Goal: Task Accomplishment & Management: Complete application form

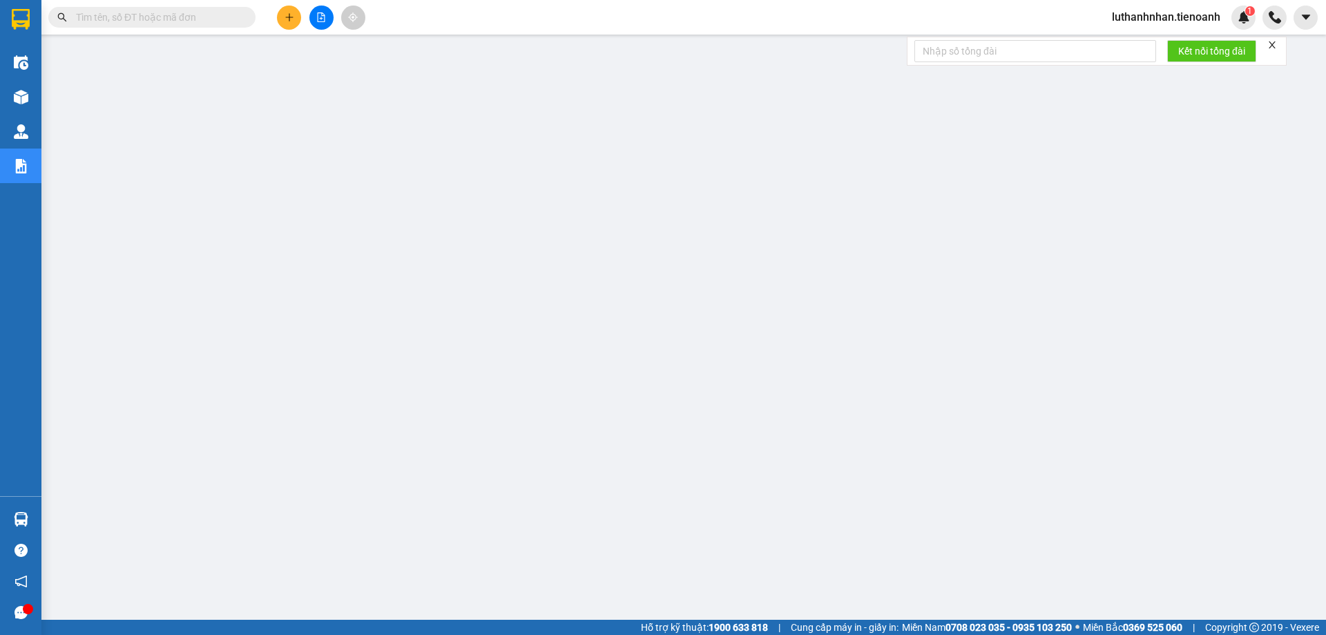
click at [291, 19] on icon "plus" at bounding box center [290, 17] width 10 height 10
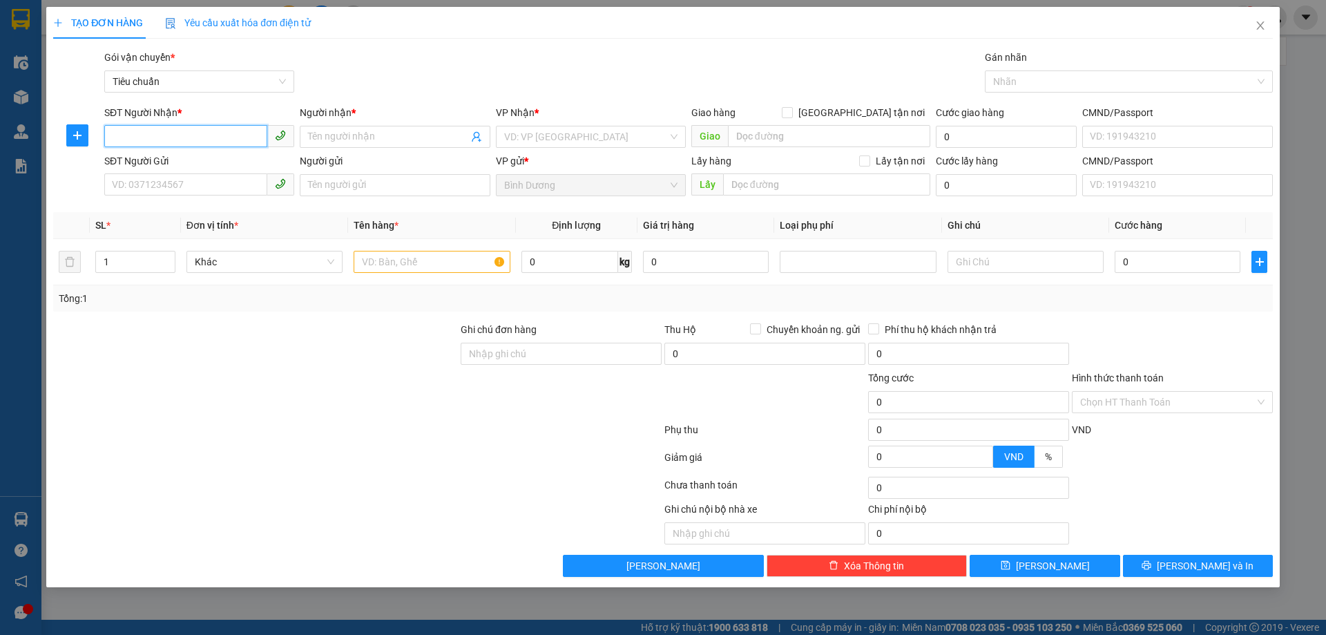
click at [194, 133] on input "SĐT Người Nhận *" at bounding box center [185, 136] width 163 height 22
type input "0975969375"
click at [208, 169] on div "0975969375 - A THỌ" at bounding box center [199, 164] width 173 height 15
type input "A THỌ"
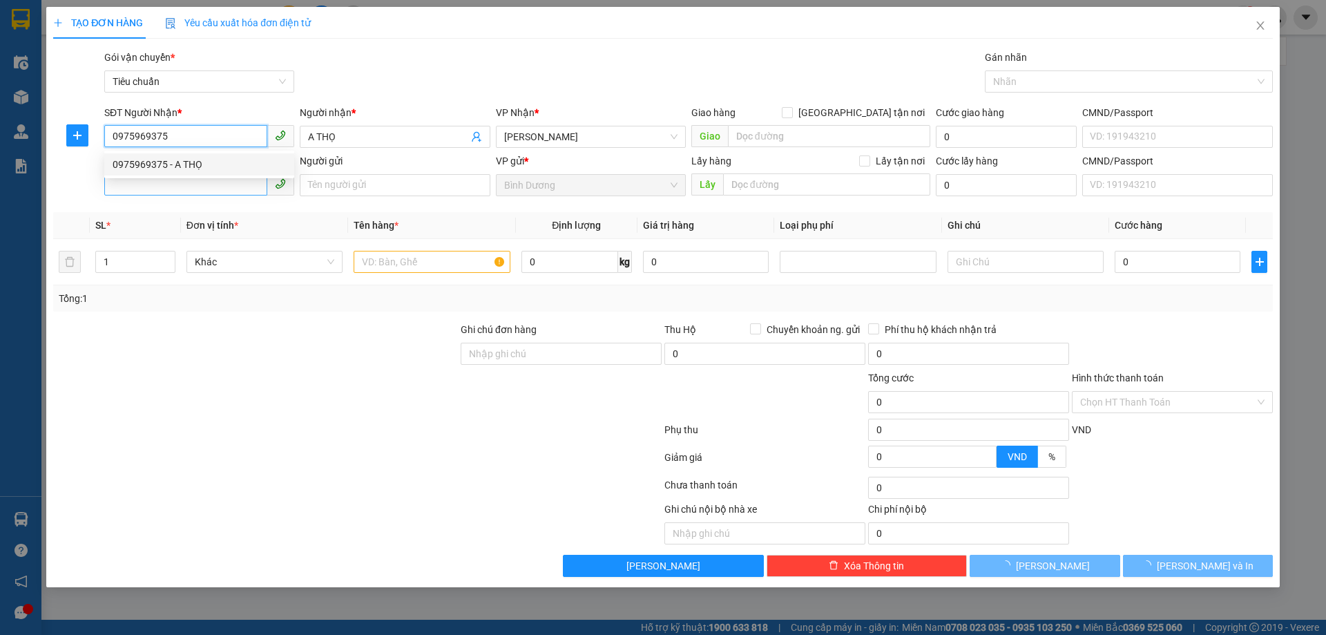
type input "40.000"
type input "0975969375"
click at [216, 184] on input "SĐT Người Gửi" at bounding box center [185, 184] width 163 height 22
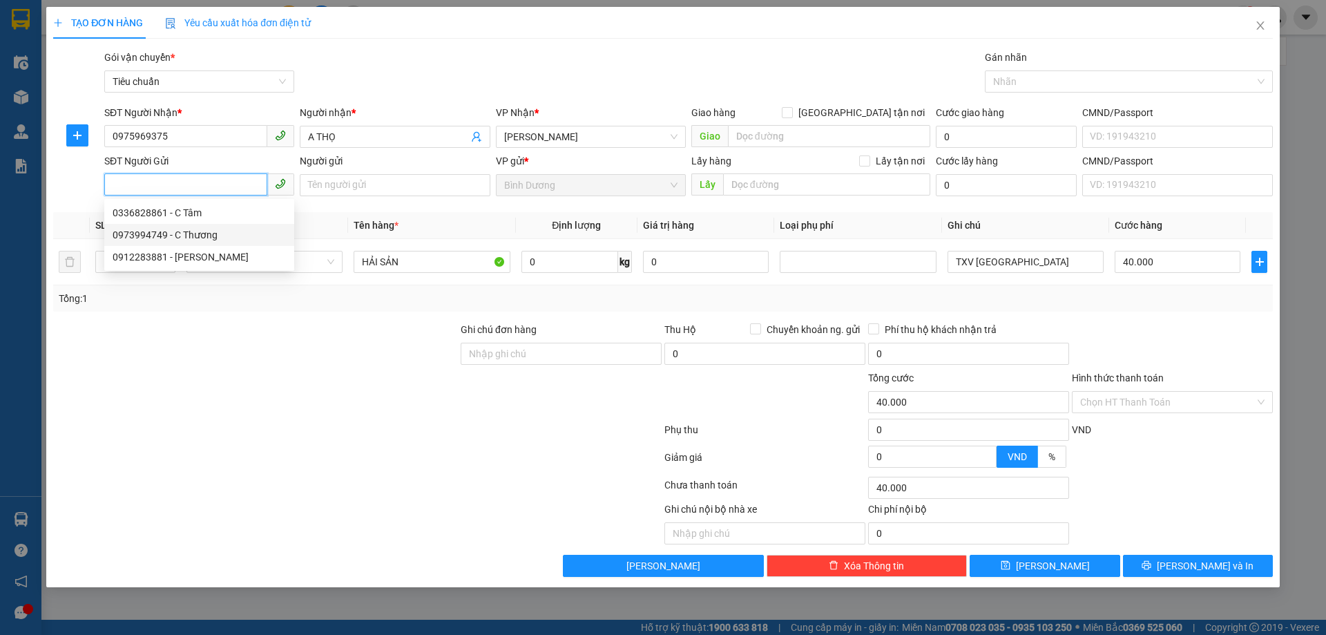
click at [211, 232] on div "0973994749 - C Thương" at bounding box center [199, 234] width 173 height 15
type input "0973994749"
type input "C Thương"
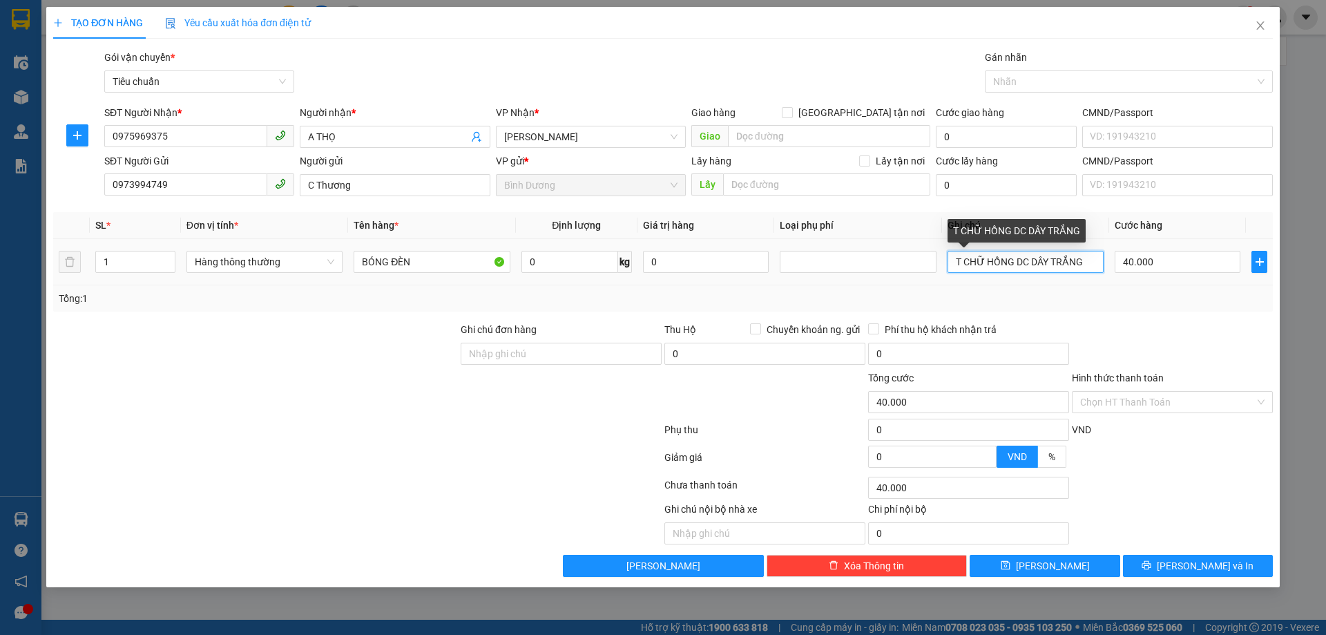
click at [1011, 262] on input "T CHỮ HỒNG DC DÂY TRẮNG" at bounding box center [1026, 262] width 156 height 22
type input "T CHỬ ĐỎ NÂU DC DÂY TRẮNG"
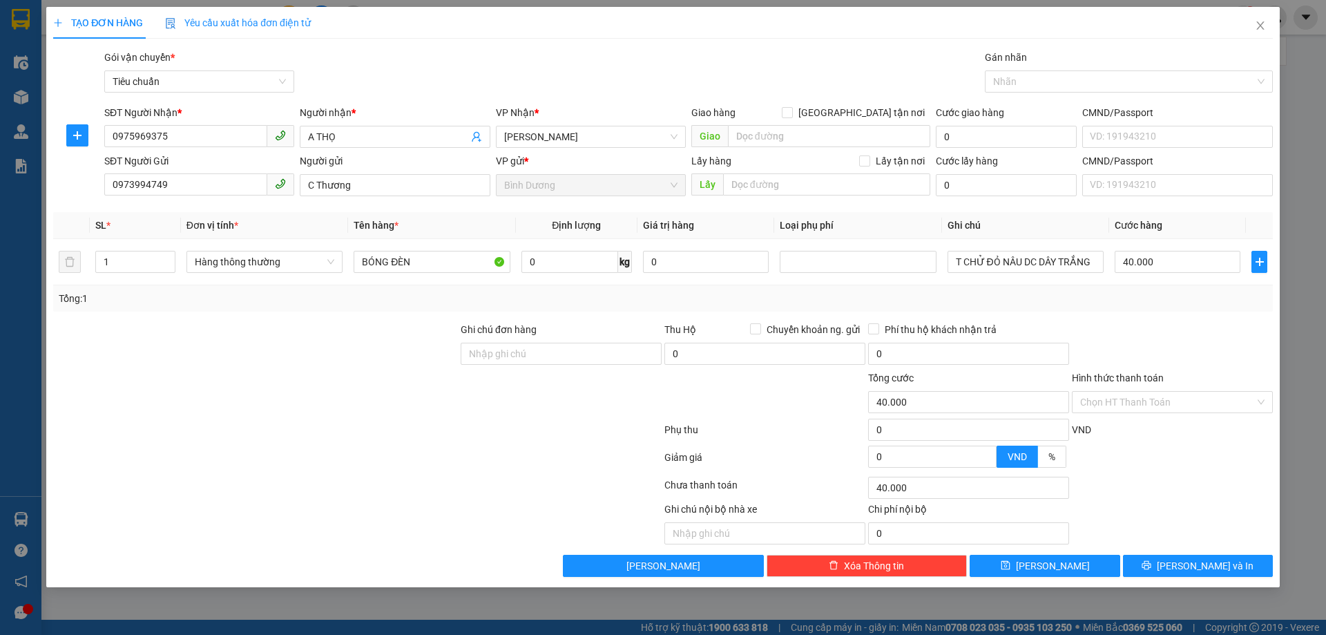
click at [1176, 300] on div "Tổng: 1" at bounding box center [663, 298] width 1209 height 15
click at [1181, 260] on input "40.000" at bounding box center [1178, 262] width 126 height 22
click at [540, 260] on input "0" at bounding box center [570, 262] width 97 height 22
type input "16"
click at [669, 298] on div "Tổng: 1" at bounding box center [663, 298] width 1209 height 15
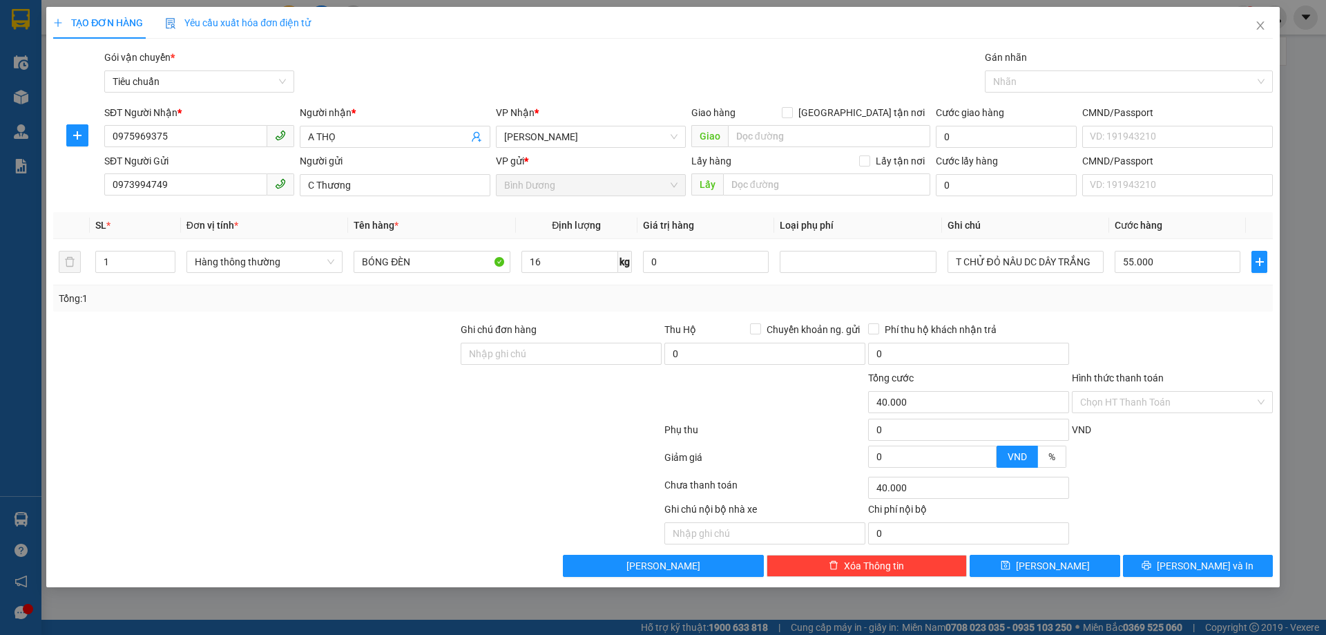
type input "55.000"
click at [1140, 260] on input "55.000" at bounding box center [1178, 262] width 126 height 22
type input "6"
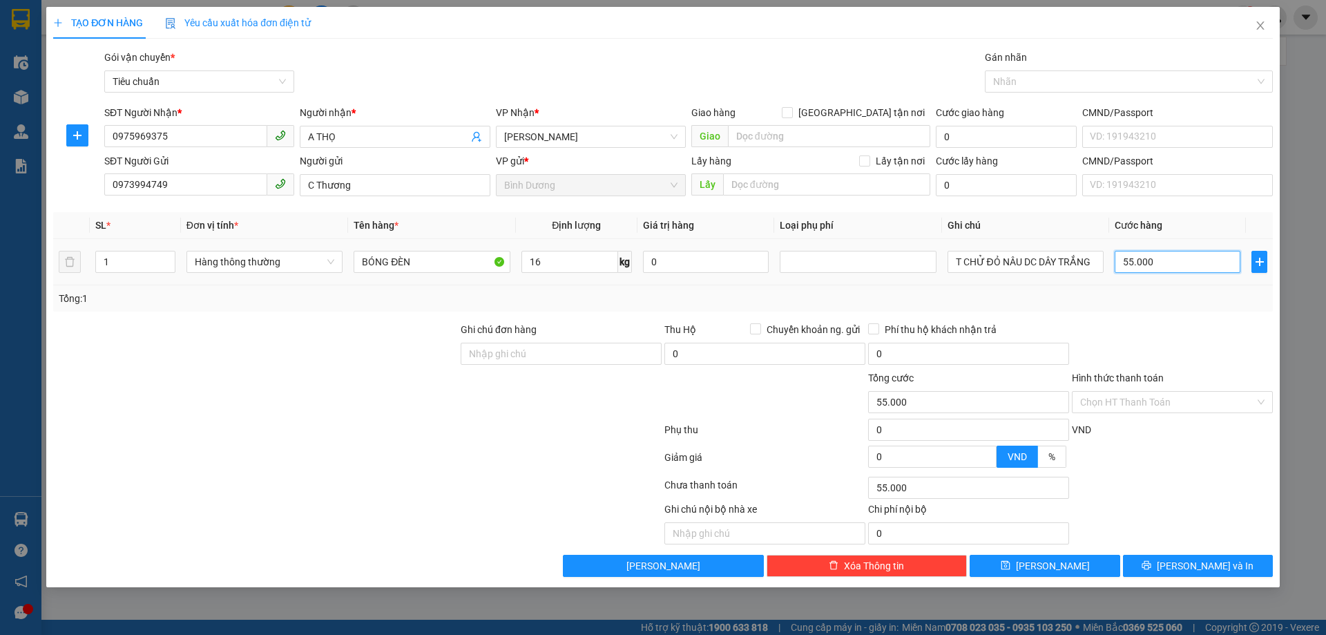
type input "6"
type input "60"
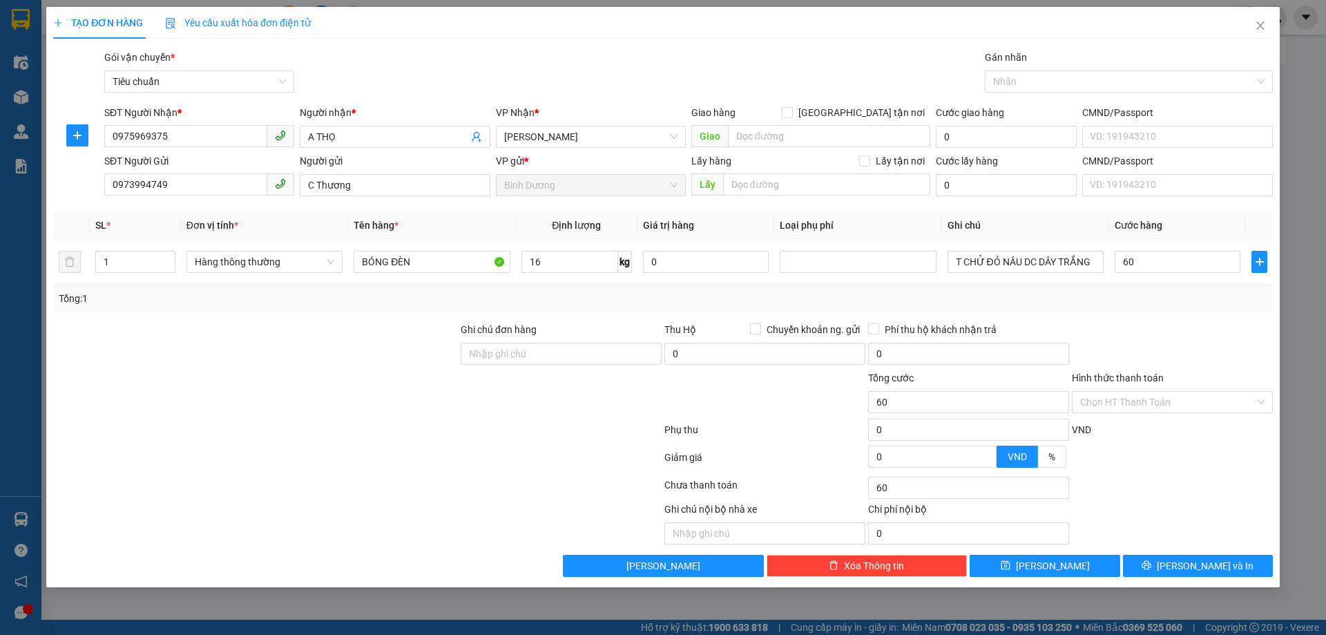
click at [1163, 314] on div "Transit Pickup Surcharge Ids Transit Deliver Surcharge Ids Transit Deliver Surc…" at bounding box center [663, 313] width 1220 height 527
type input "60.000"
click at [1217, 568] on span "[PERSON_NAME] và In" at bounding box center [1205, 565] width 97 height 15
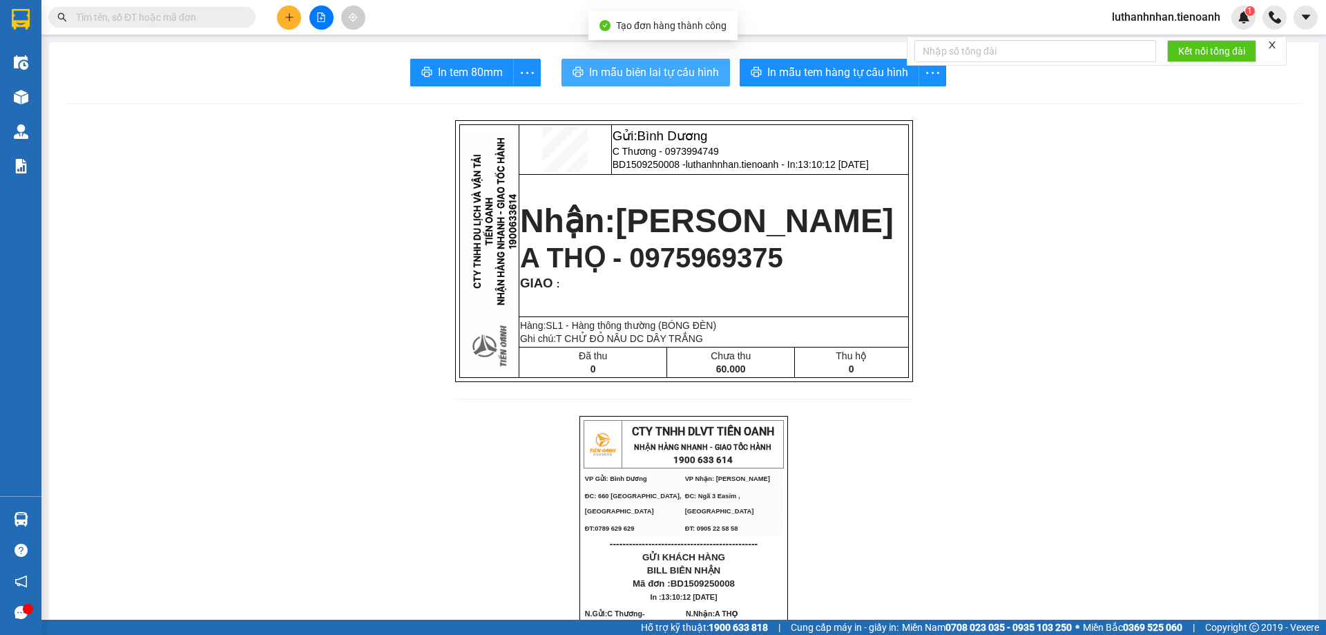
click at [658, 81] on span "In mẫu biên lai tự cấu hình" at bounding box center [654, 72] width 130 height 17
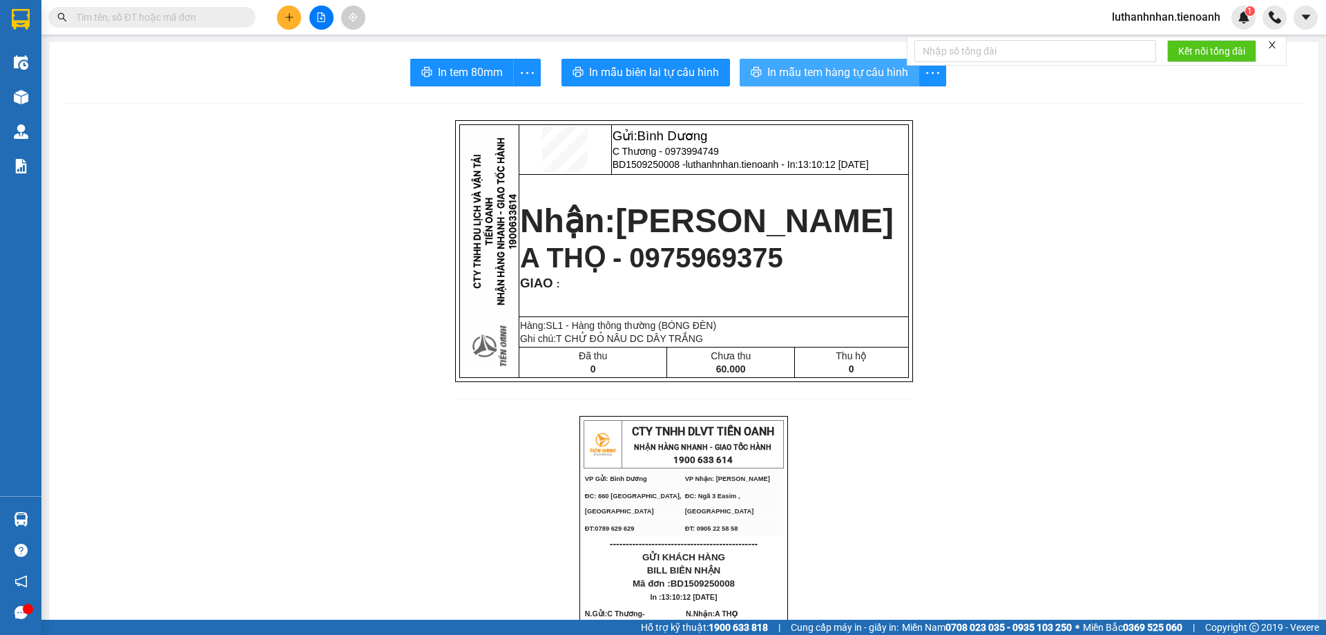
click at [824, 62] on button "In mẫu tem hàng tự cấu hình" at bounding box center [830, 73] width 180 height 28
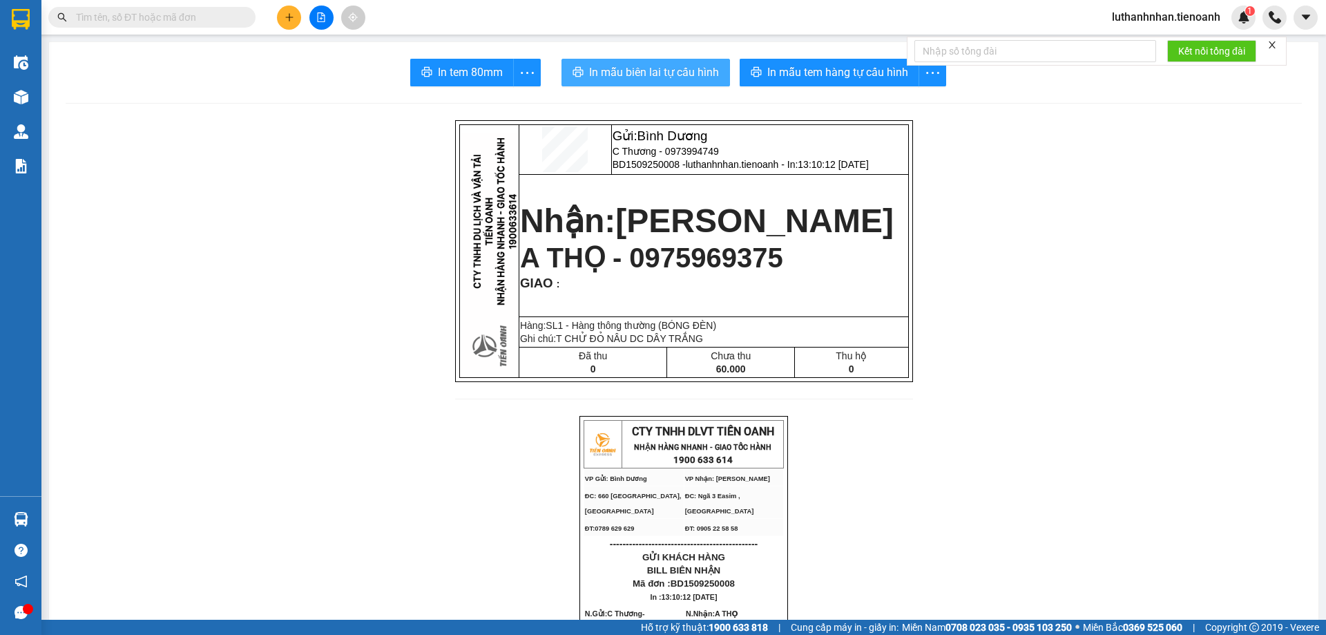
click at [710, 68] on span "In mẫu biên lai tự cấu hình" at bounding box center [654, 72] width 130 height 17
click at [288, 17] on icon "plus" at bounding box center [289, 17] width 8 height 1
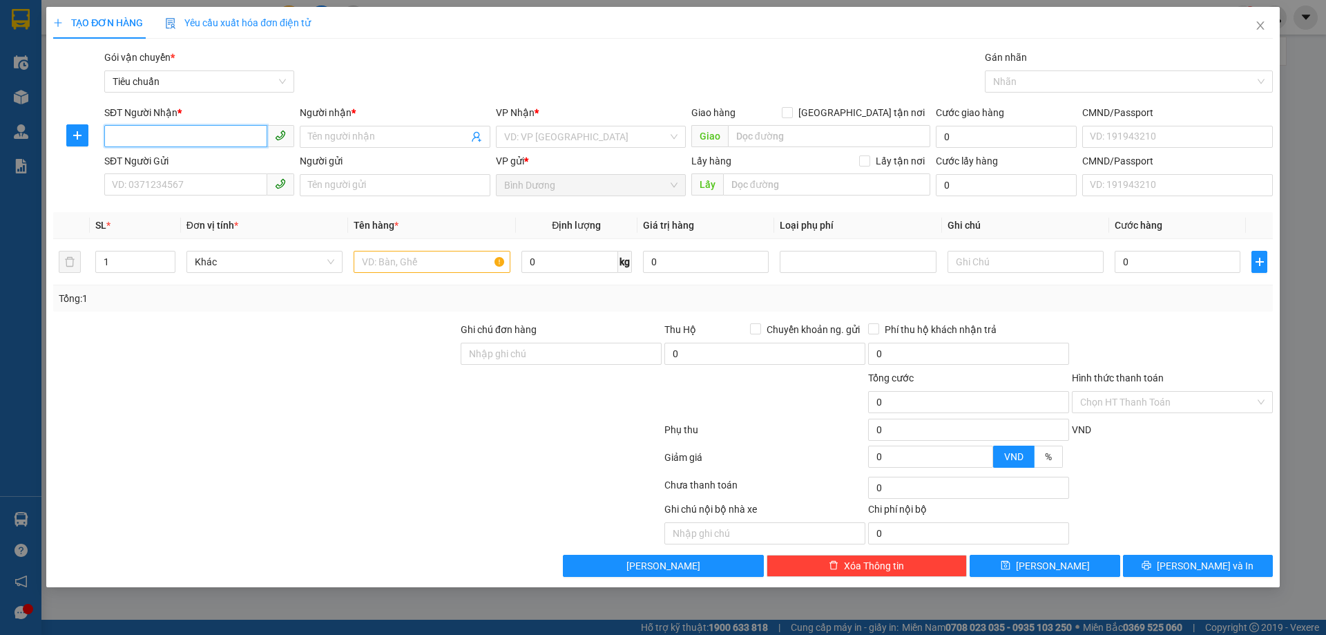
click at [186, 129] on input "SĐT Người Nhận *" at bounding box center [185, 136] width 163 height 22
click at [189, 137] on input "SĐT Người Nhận *" at bounding box center [185, 136] width 163 height 22
click at [133, 131] on input "0977727101" at bounding box center [185, 136] width 163 height 22
type input "0977727101"
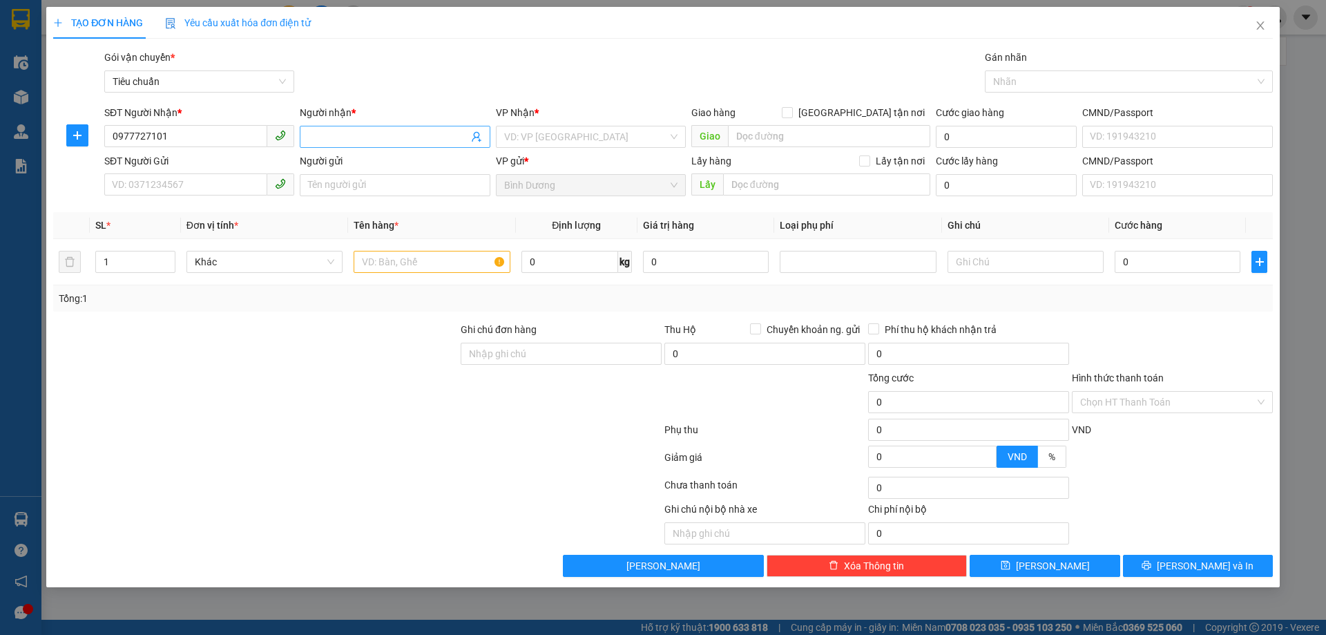
click at [372, 135] on input "Người nhận *" at bounding box center [388, 136] width 160 height 15
drag, startPoint x: 350, startPoint y: 137, endPoint x: 316, endPoint y: 135, distance: 34.0
click at [316, 135] on input "A dDaij" at bounding box center [388, 136] width 160 height 15
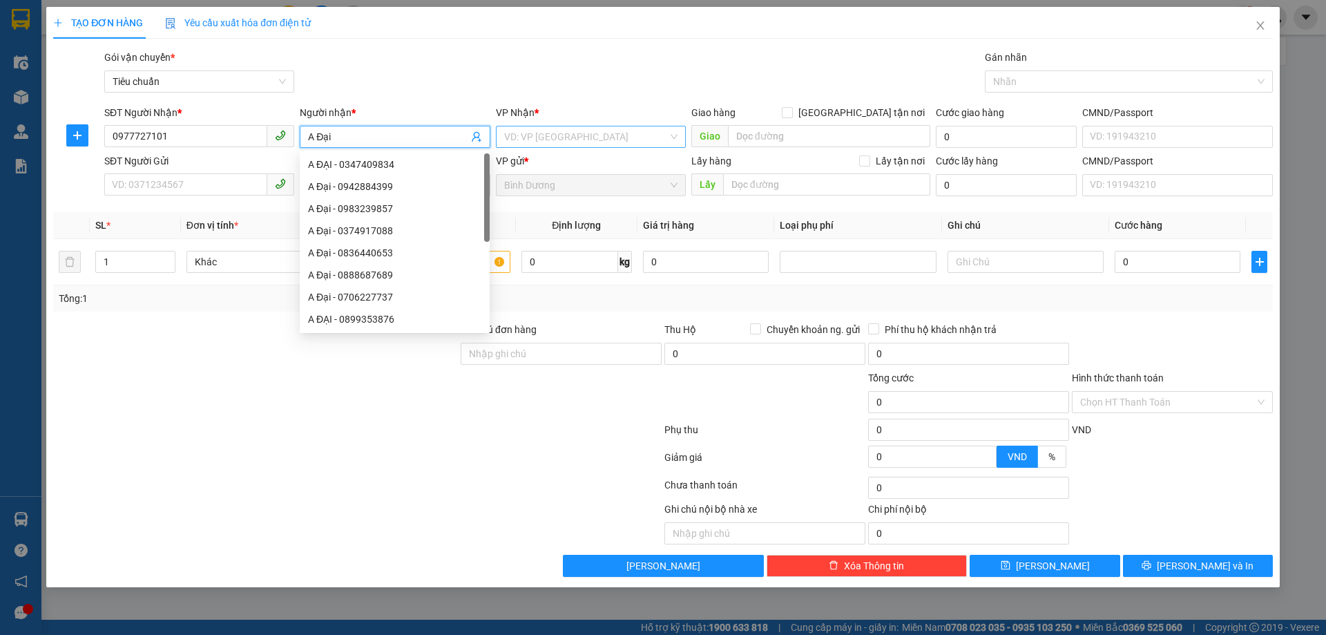
type input "A Đại"
click at [563, 136] on input "search" at bounding box center [586, 136] width 164 height 21
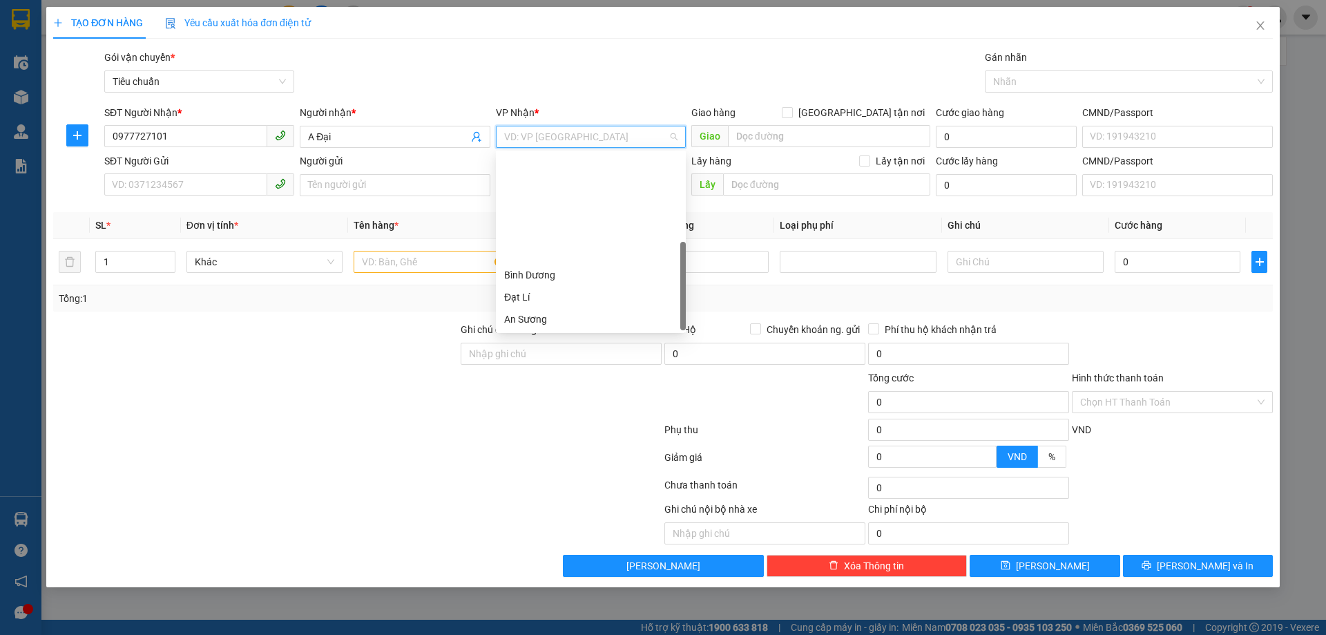
scroll to position [133, 0]
click at [562, 204] on div "Hai Bà Trưng" at bounding box center [590, 208] width 173 height 15
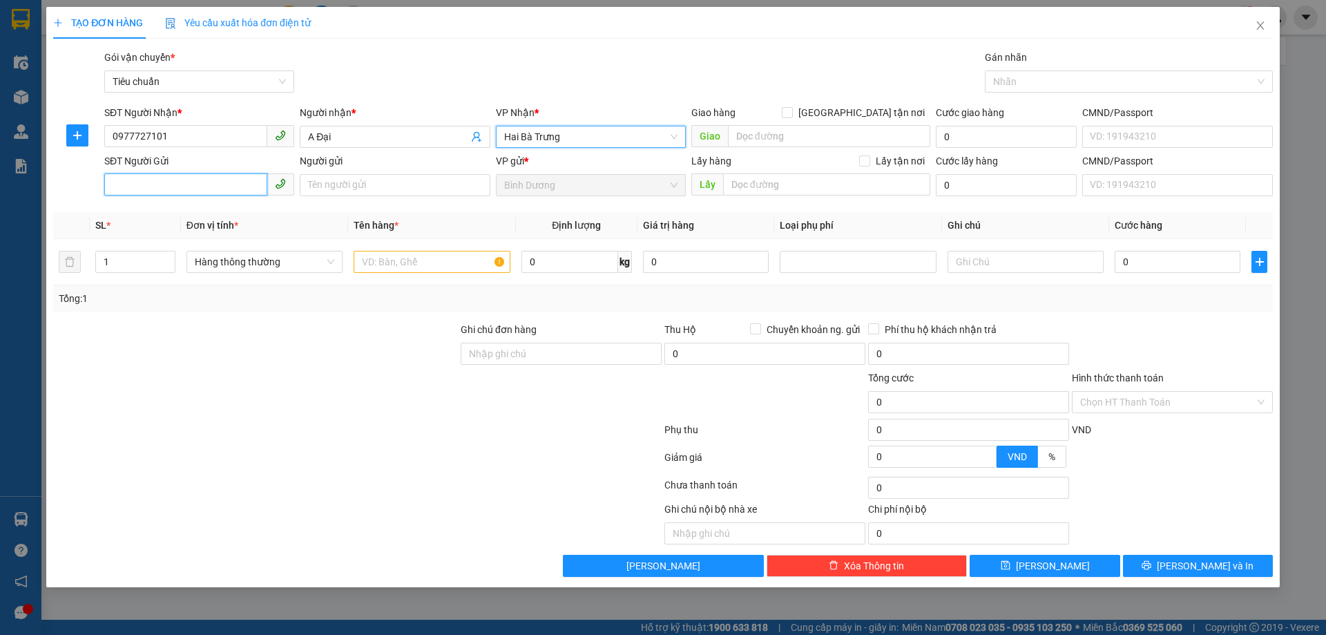
click at [212, 184] on input "SĐT Người Gửi" at bounding box center [185, 184] width 163 height 22
type input "0901692888"
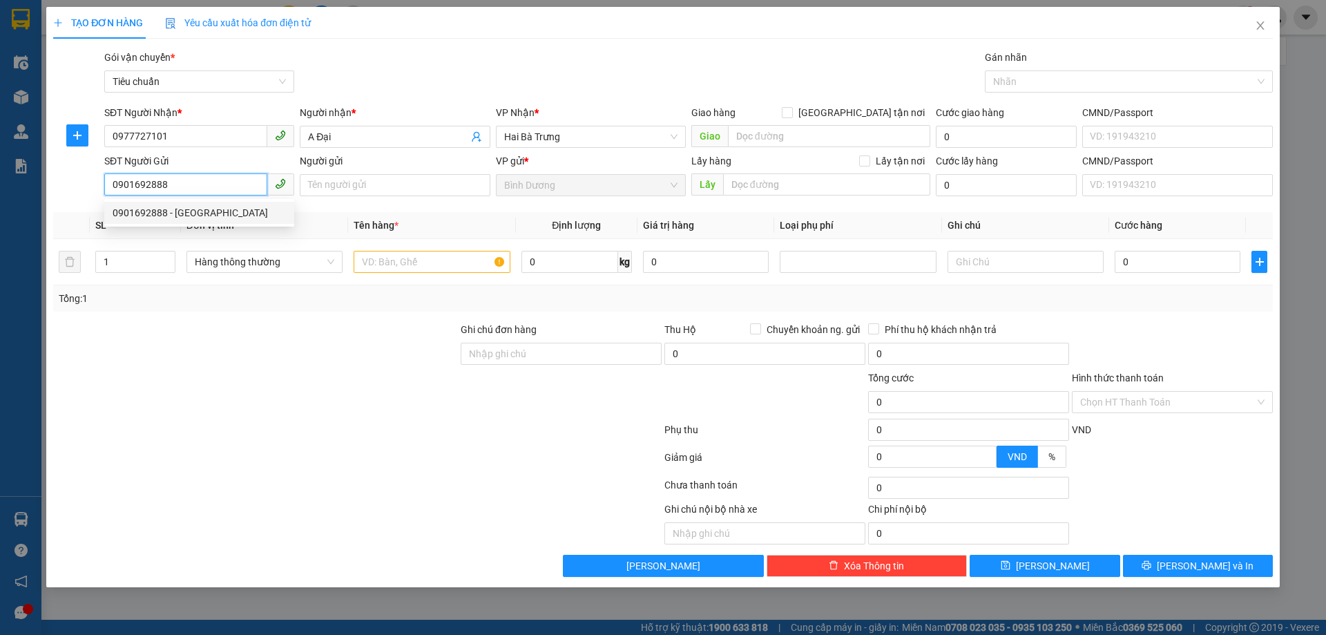
click at [180, 214] on div "0901692888 - [GEOGRAPHIC_DATA]" at bounding box center [199, 212] width 173 height 15
type input "C Trang"
type input "120.000"
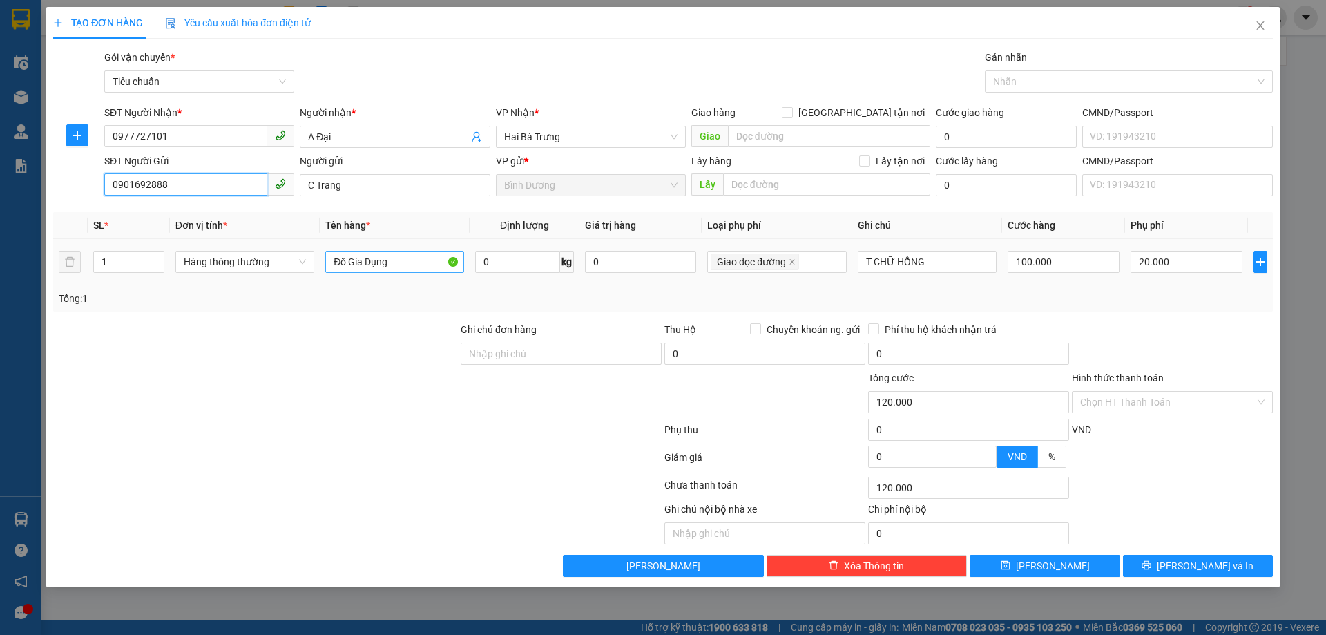
type input "0901692888"
click at [373, 260] on input "Đồ Gia Dụng" at bounding box center [394, 262] width 139 height 22
click at [384, 265] on input "Đồ Gia Dụng" at bounding box center [394, 262] width 139 height 22
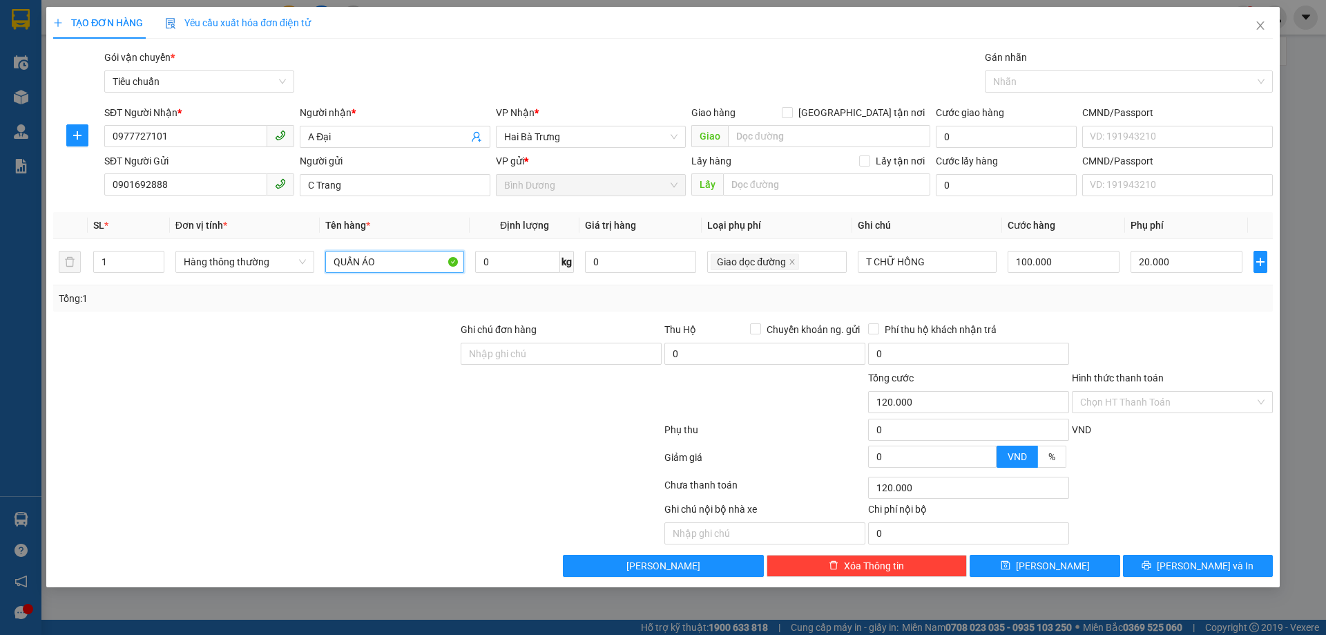
type input "QUẦN ÁO"
click at [365, 298] on div "Tổng: 1" at bounding box center [285, 298] width 453 height 15
click at [272, 262] on span "Hàng thông thường" at bounding box center [245, 261] width 122 height 21
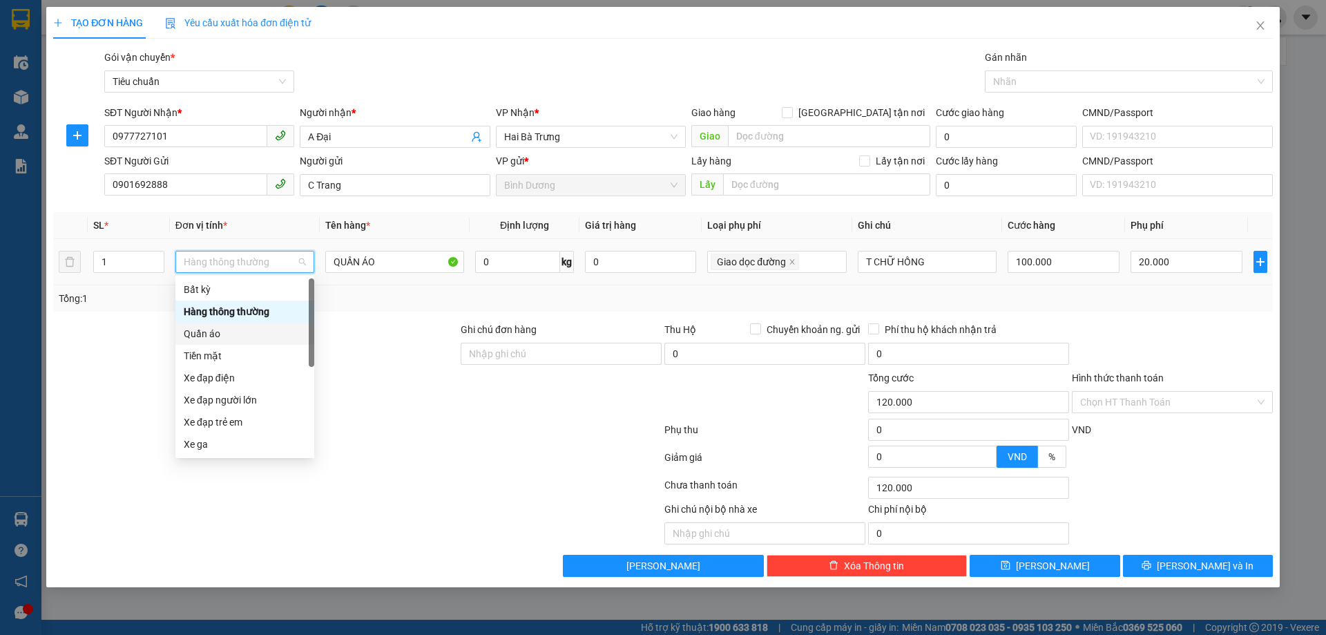
click at [229, 330] on div "Quần áo" at bounding box center [245, 333] width 122 height 15
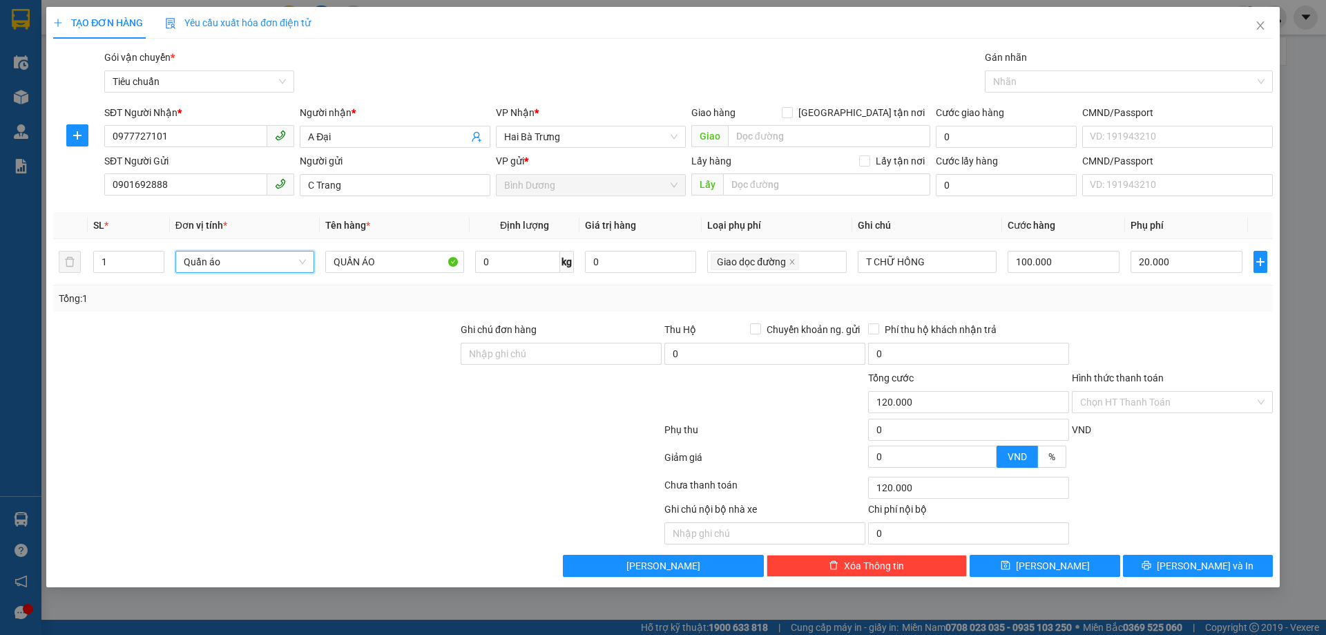
click at [686, 291] on div "Tổng: 1" at bounding box center [663, 298] width 1209 height 15
type input "20.000"
type input "0"
click at [792, 262] on icon "close" at bounding box center [792, 261] width 5 height 5
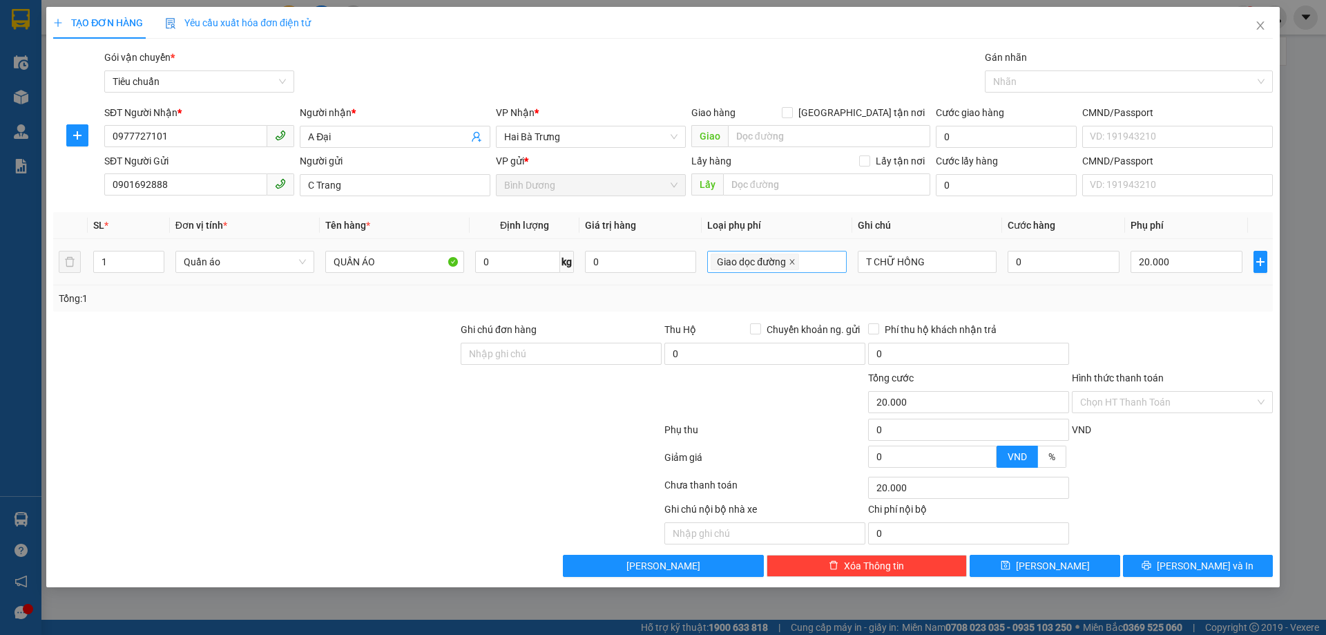
type input "0"
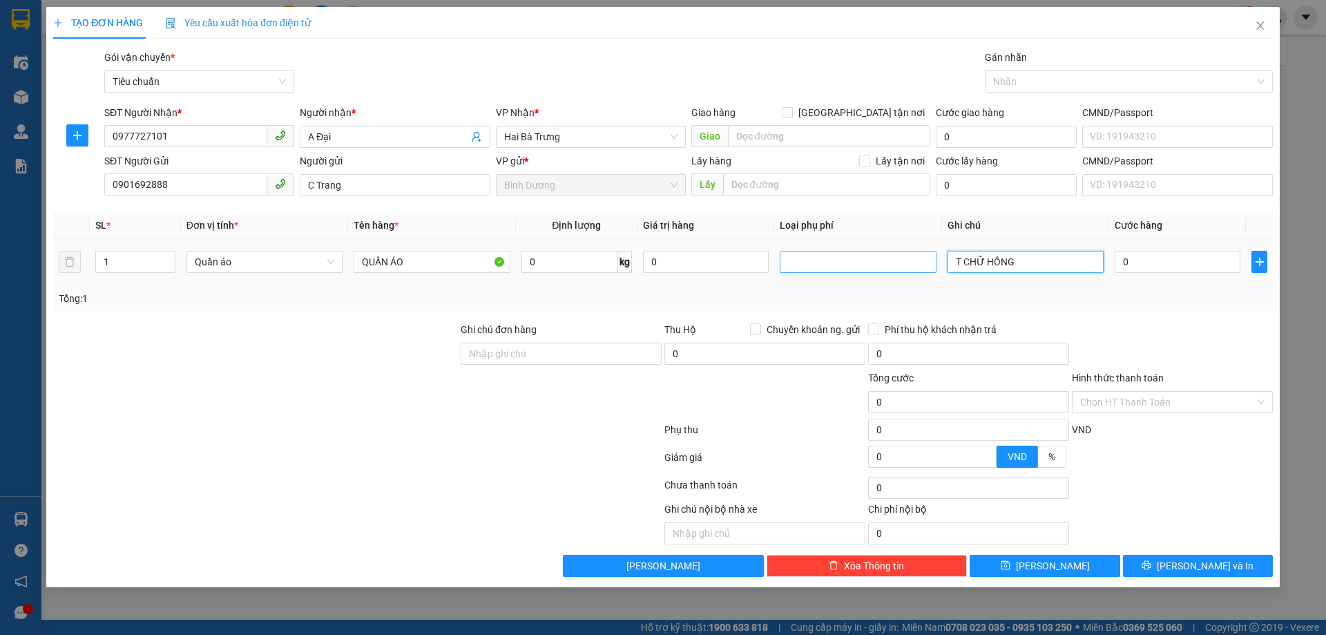
click at [1029, 261] on input "T CHỮ HỒNG" at bounding box center [1026, 262] width 156 height 22
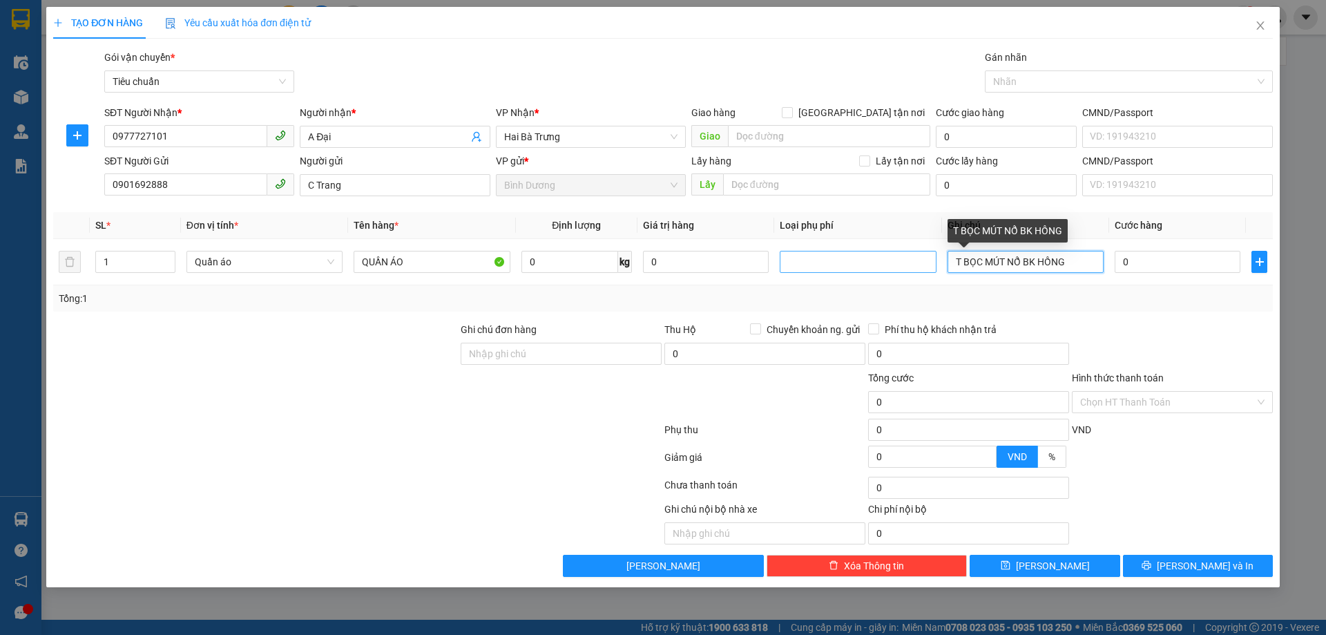
type input "T BỌC MÚT NỔ BK HỒNG"
click at [1137, 316] on div "Transit Pickup Surcharge Ids Transit Deliver Surcharge Ids Transit Deliver Surc…" at bounding box center [663, 313] width 1220 height 527
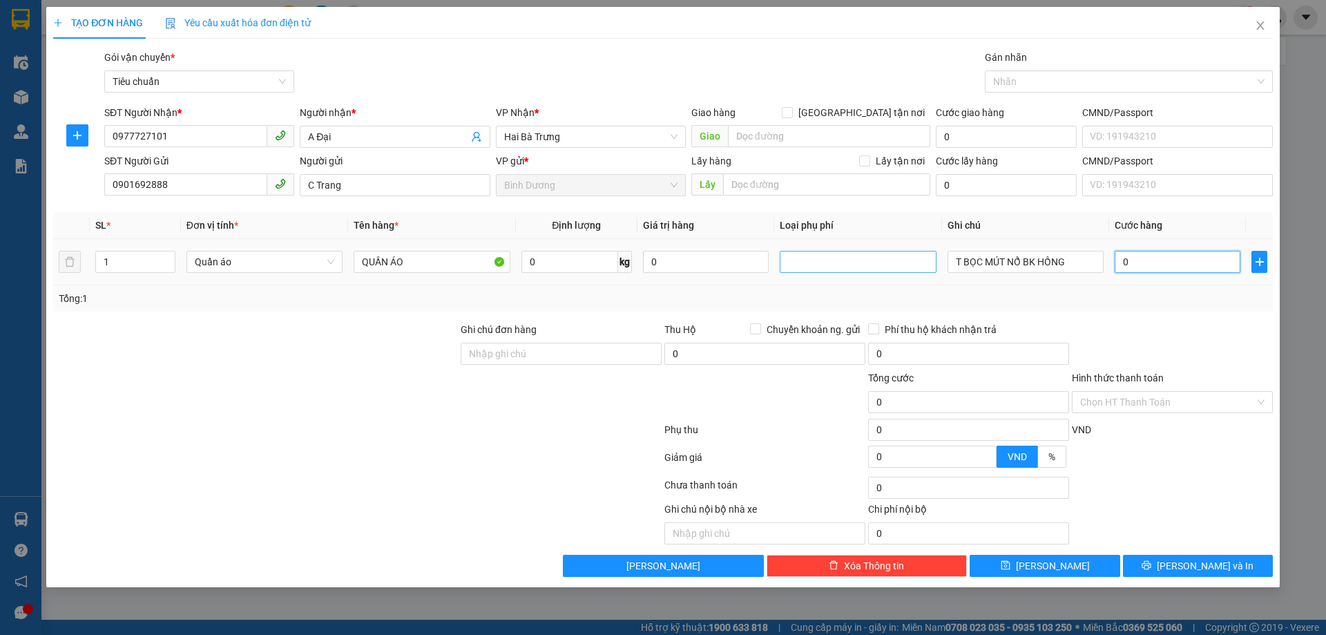
click at [1156, 260] on input "0" at bounding box center [1178, 262] width 126 height 22
type input "3"
type input "30"
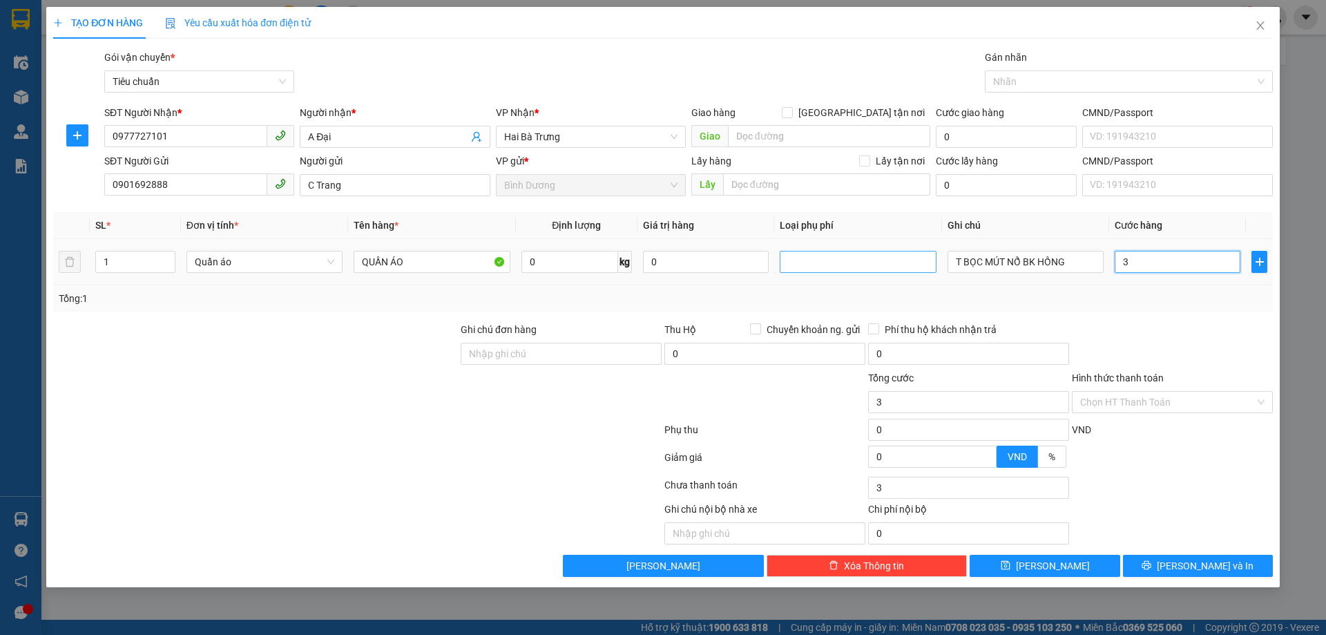
type input "30"
click at [1176, 315] on div "Transit Pickup Surcharge Ids Transit Deliver Surcharge Ids Transit Deliver Surc…" at bounding box center [663, 313] width 1220 height 527
type input "30.000"
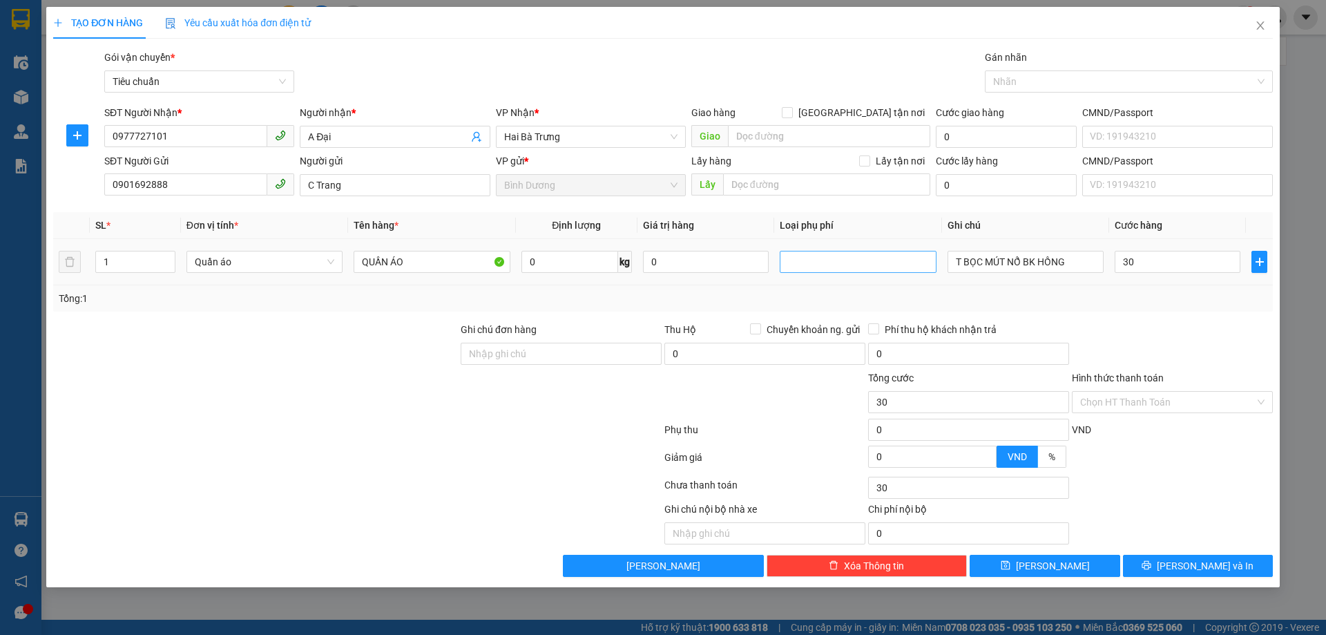
type input "30.000"
click at [1199, 570] on span "[PERSON_NAME] và In" at bounding box center [1205, 565] width 97 height 15
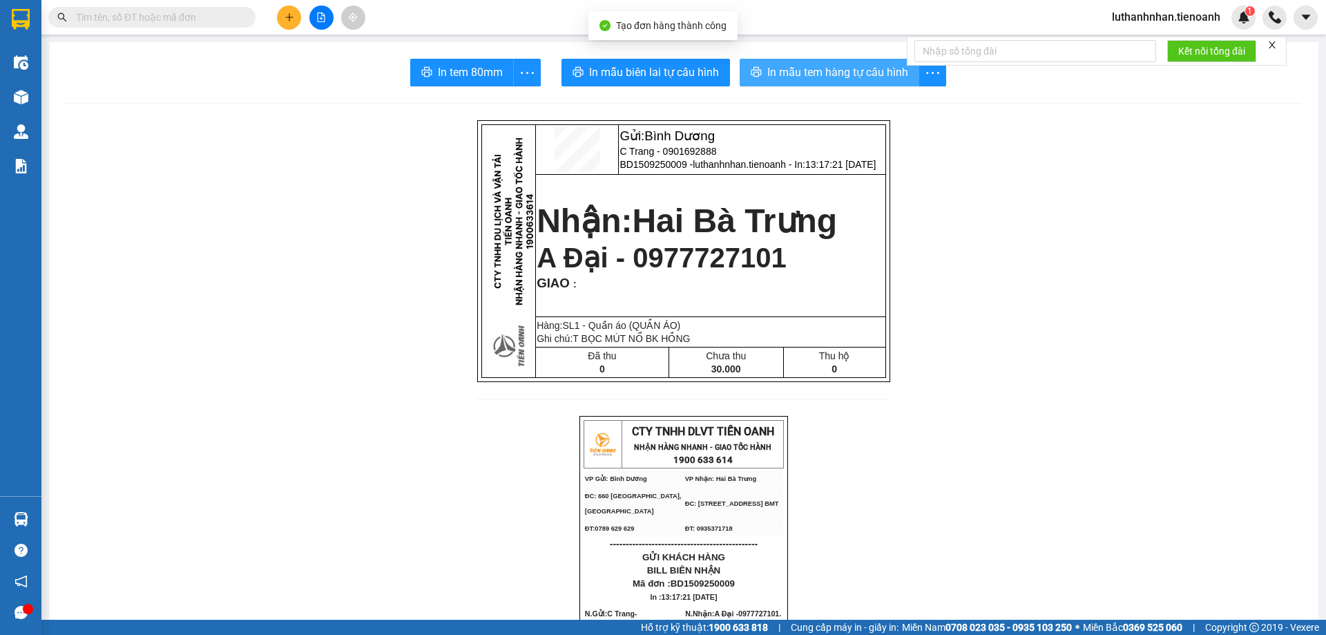
click at [804, 77] on span "In mẫu tem hàng tự cấu hình" at bounding box center [838, 72] width 141 height 17
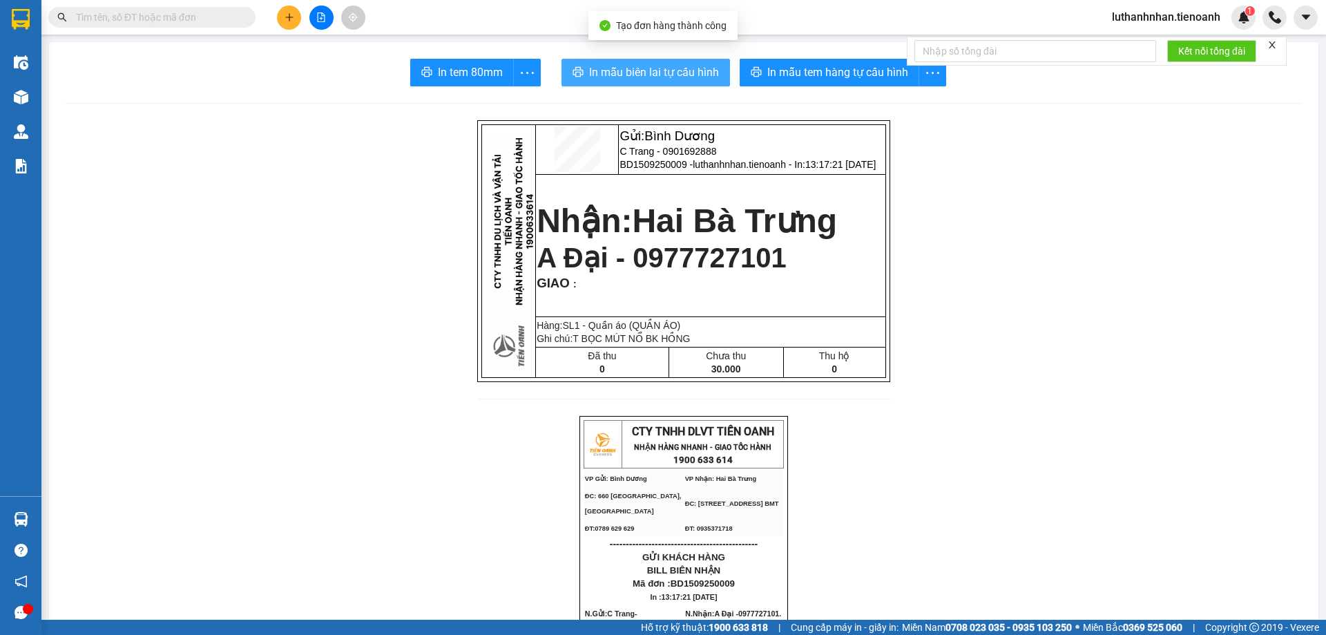
click at [689, 82] on button "In mẫu biên lai tự cấu hình" at bounding box center [646, 73] width 169 height 28
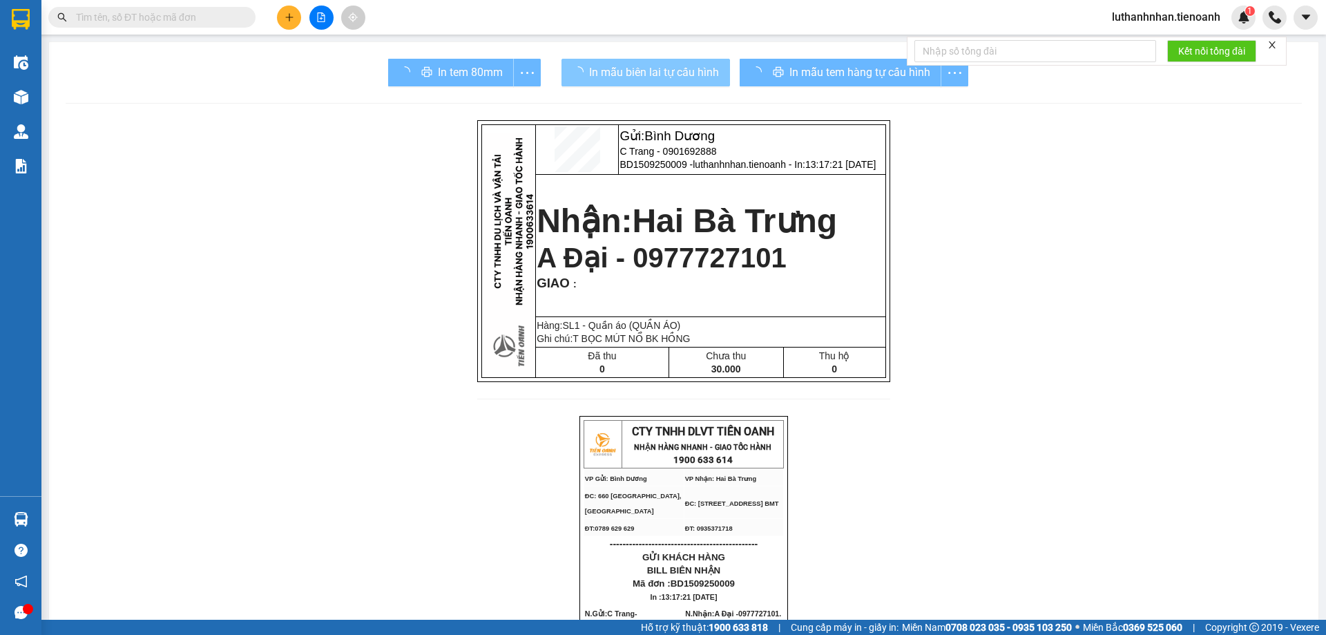
click at [859, 73] on span "In mẫu tem hàng tự cấu hình" at bounding box center [860, 72] width 141 height 17
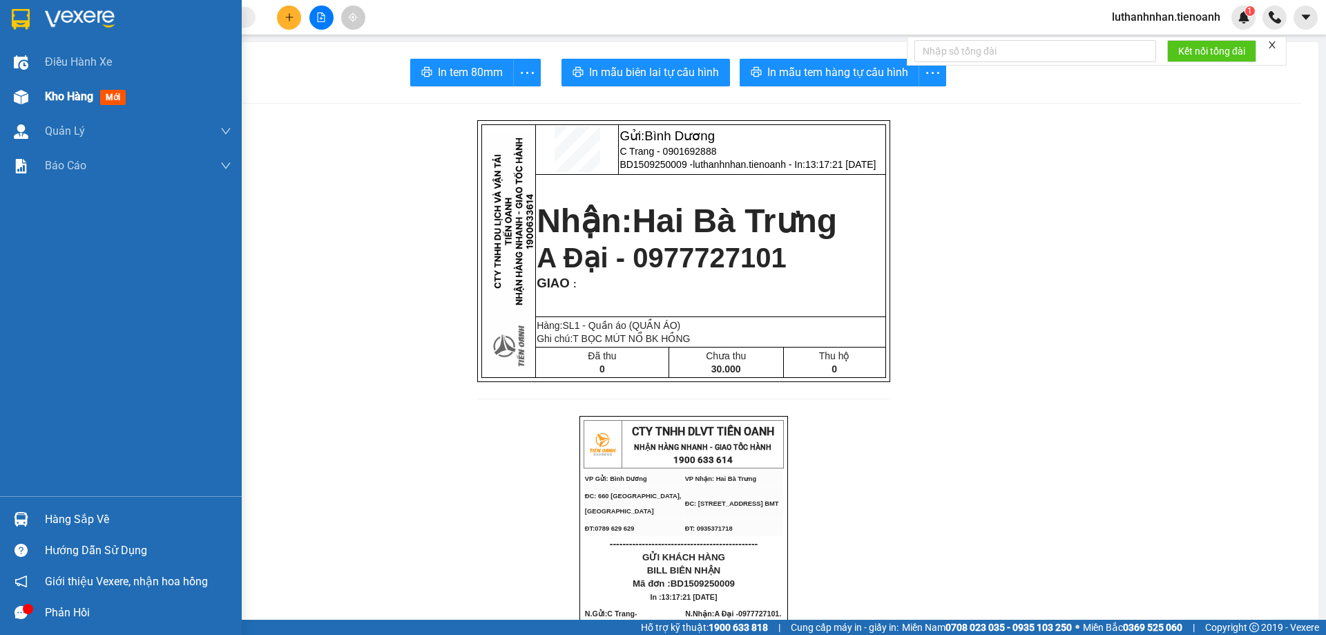
click at [33, 99] on div "Kho hàng mới" at bounding box center [121, 96] width 242 height 35
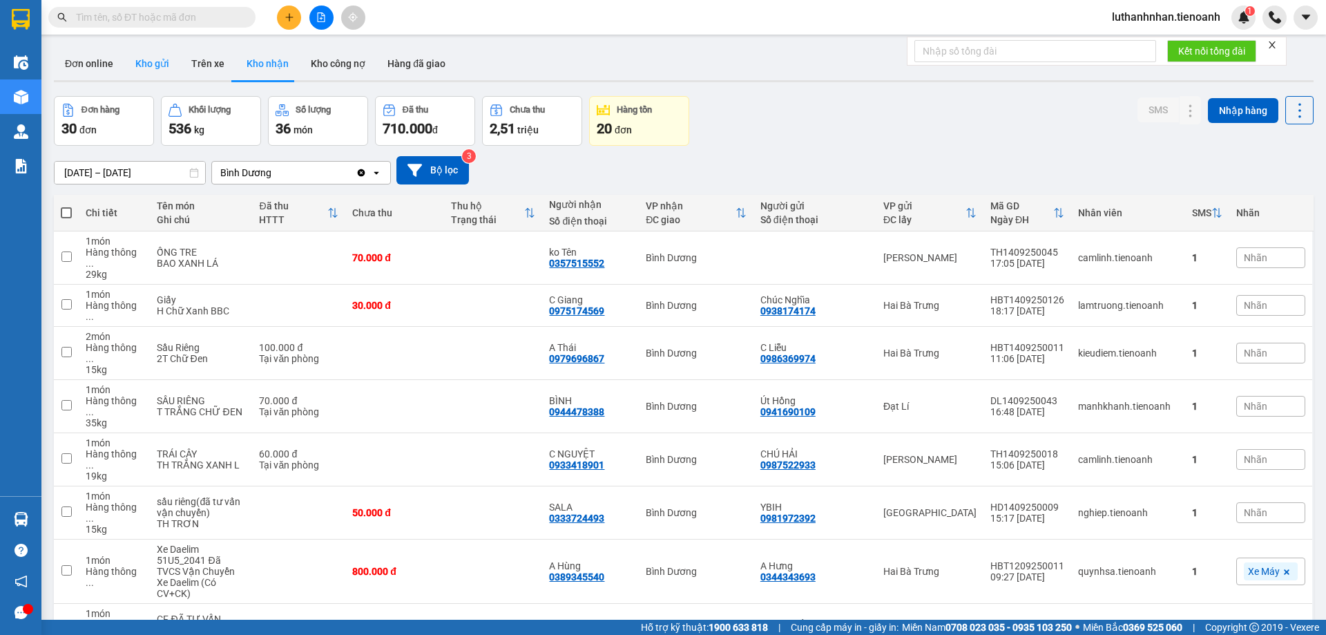
click at [158, 62] on button "Kho gửi" at bounding box center [152, 63] width 56 height 33
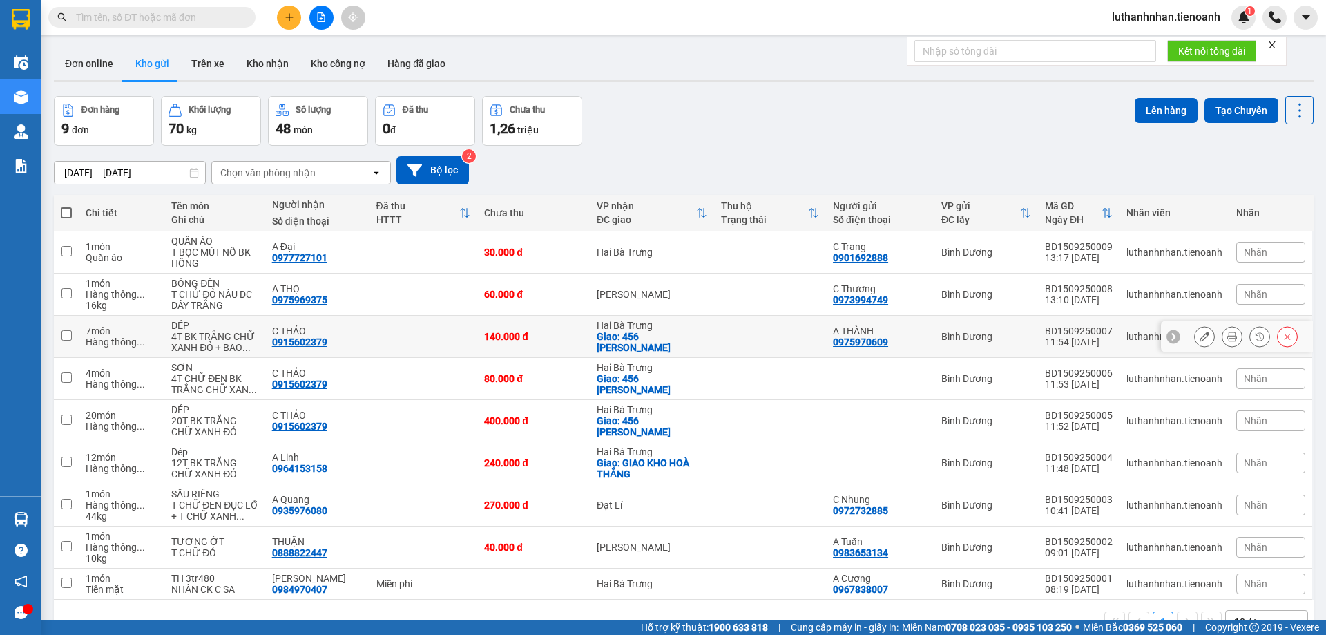
click at [694, 339] on div "Giao: 456 [PERSON_NAME]" at bounding box center [652, 342] width 111 height 22
checkbox input "true"
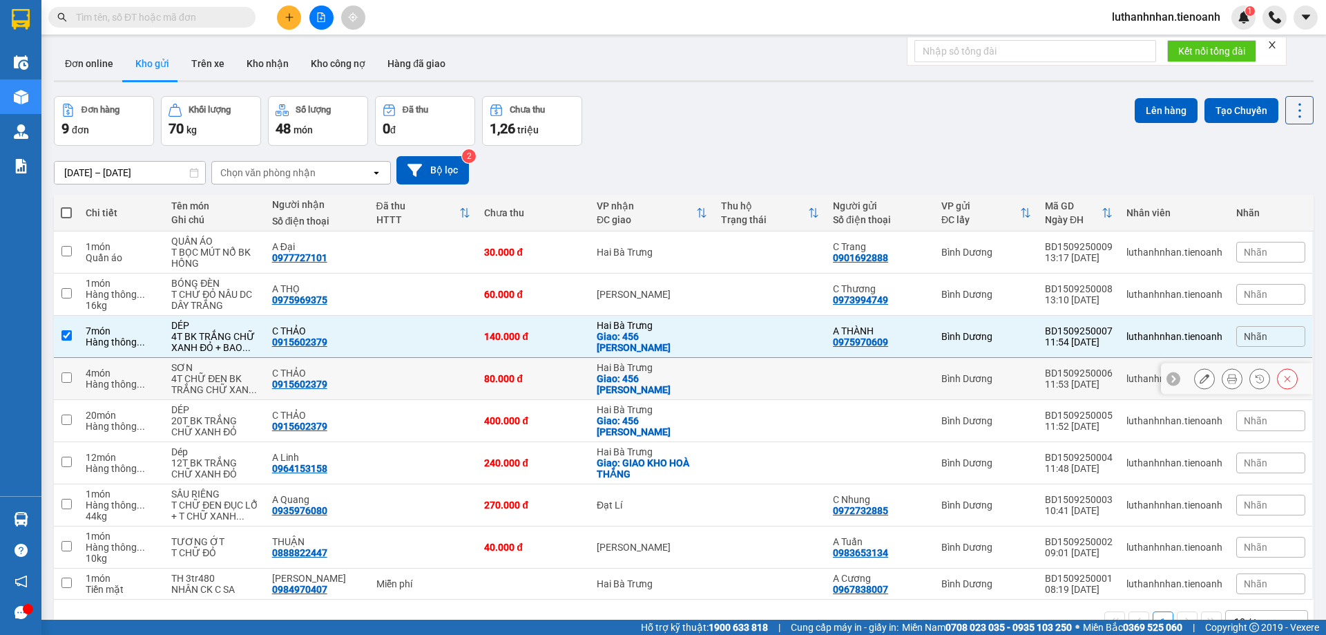
click at [725, 379] on td at bounding box center [770, 379] width 113 height 42
checkbox input "true"
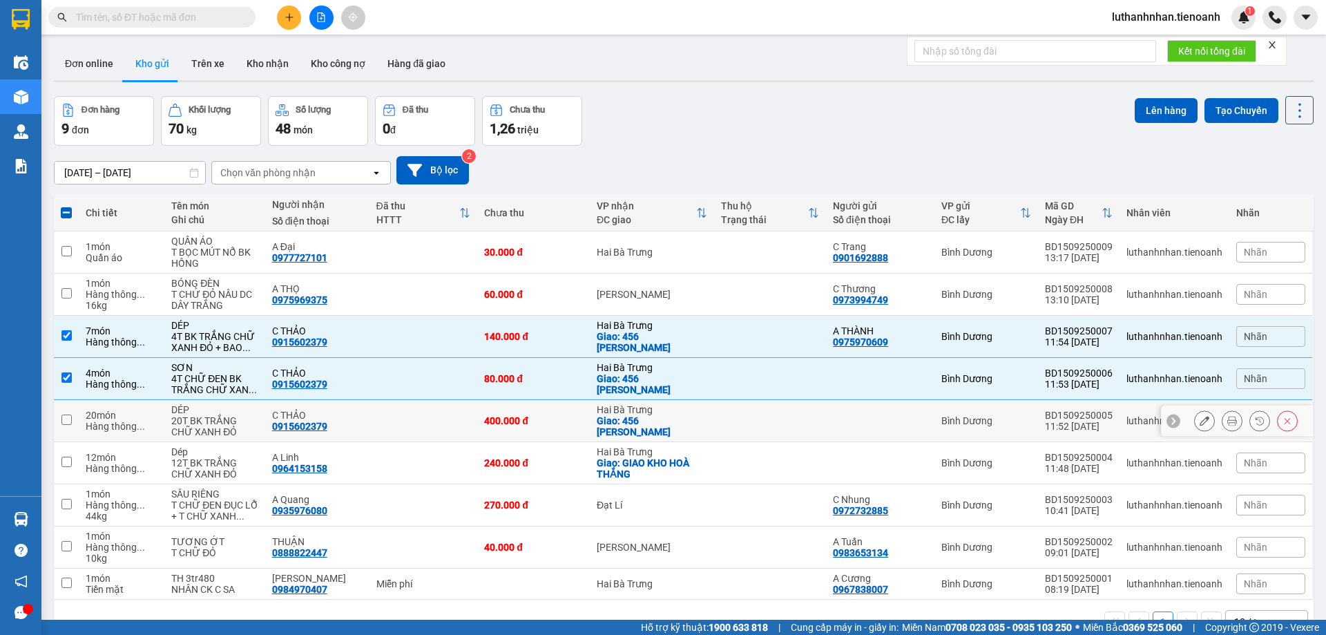
click at [740, 411] on td at bounding box center [770, 421] width 113 height 42
checkbox input "true"
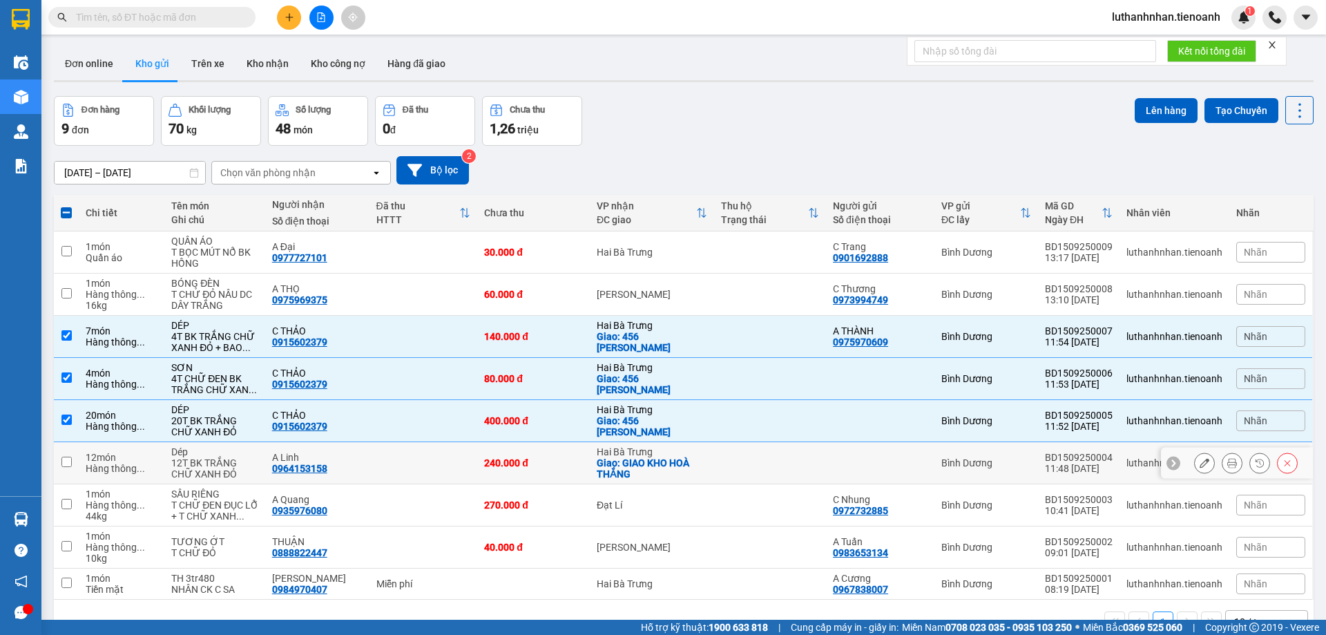
click at [748, 466] on td at bounding box center [770, 463] width 113 height 42
checkbox input "true"
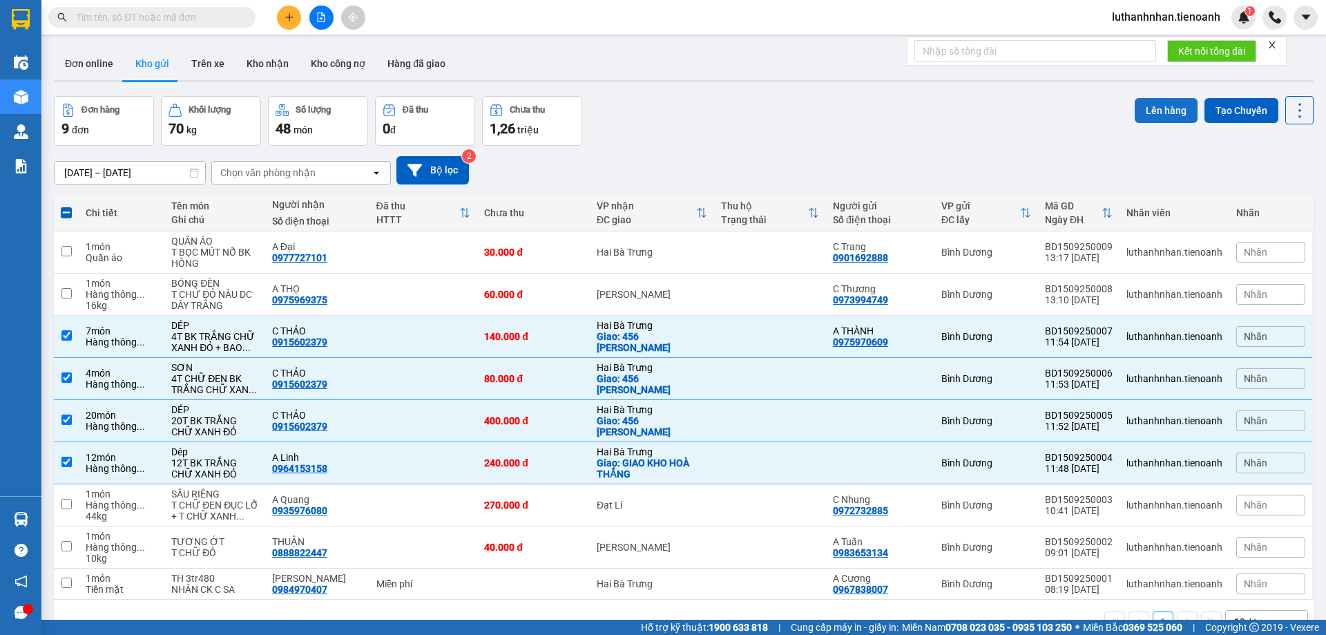
click at [1159, 112] on button "Lên hàng" at bounding box center [1166, 110] width 63 height 25
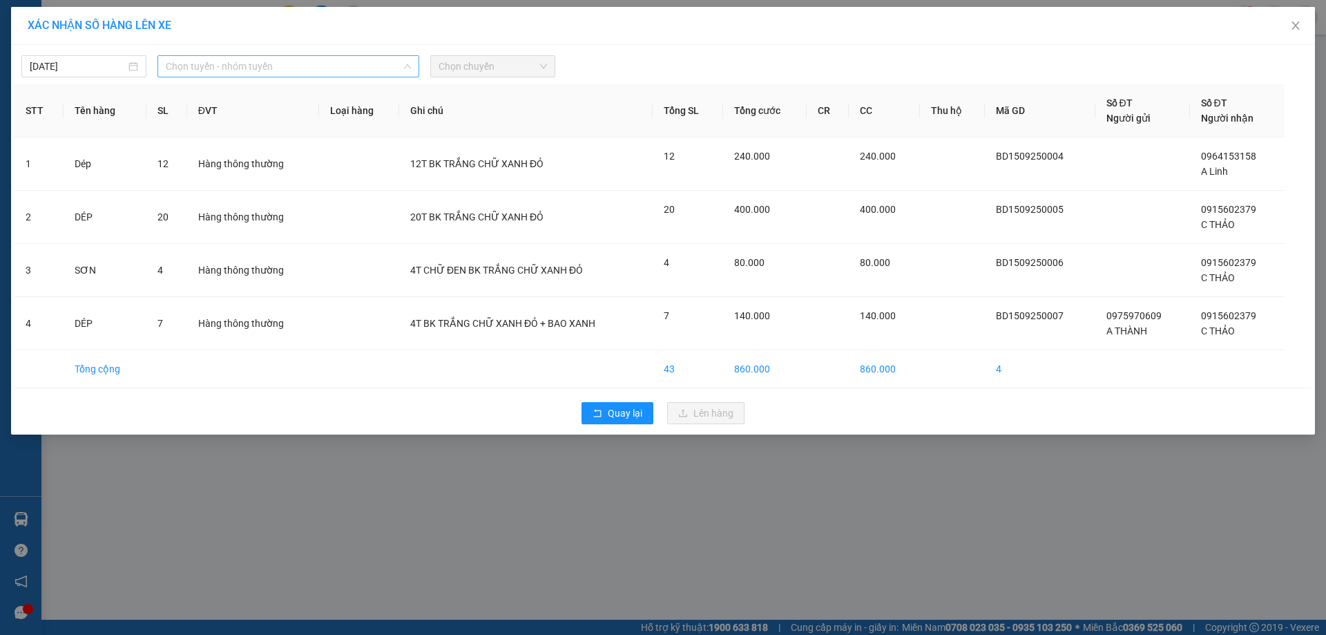
click at [231, 70] on span "Chọn tuyến - nhóm tuyến" at bounding box center [288, 66] width 245 height 21
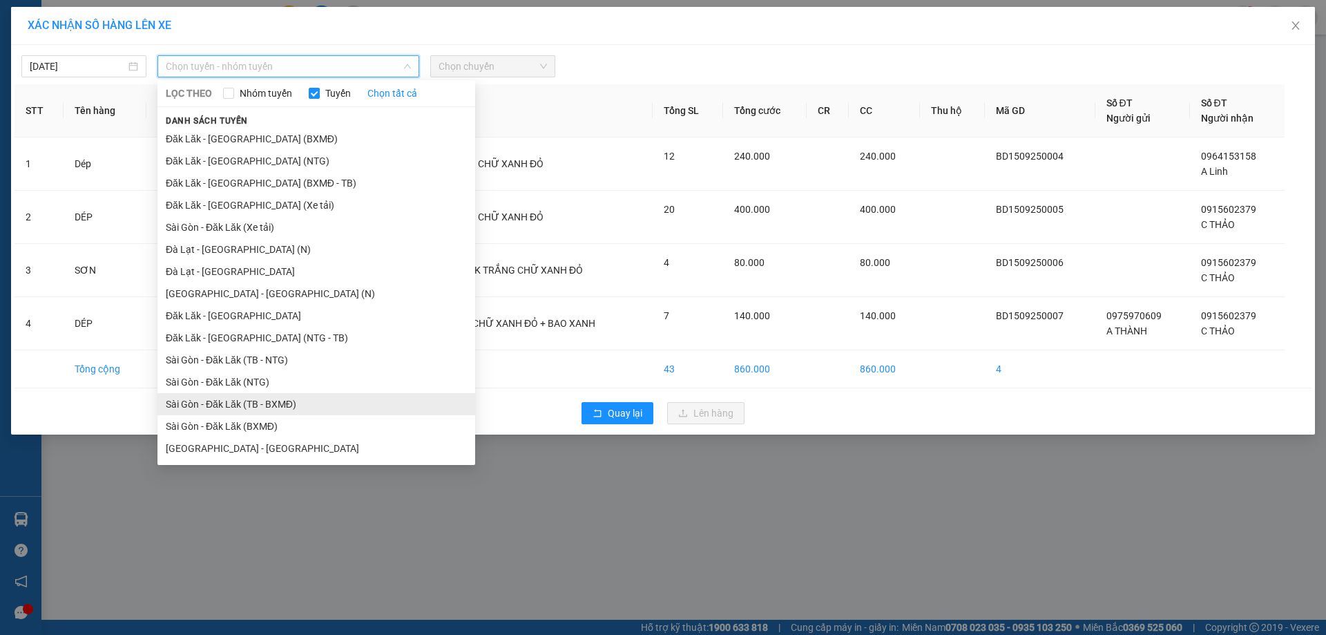
click at [278, 406] on li "Sài Gòn - Đăk Lăk (TB - BXMĐ)" at bounding box center [317, 404] width 318 height 22
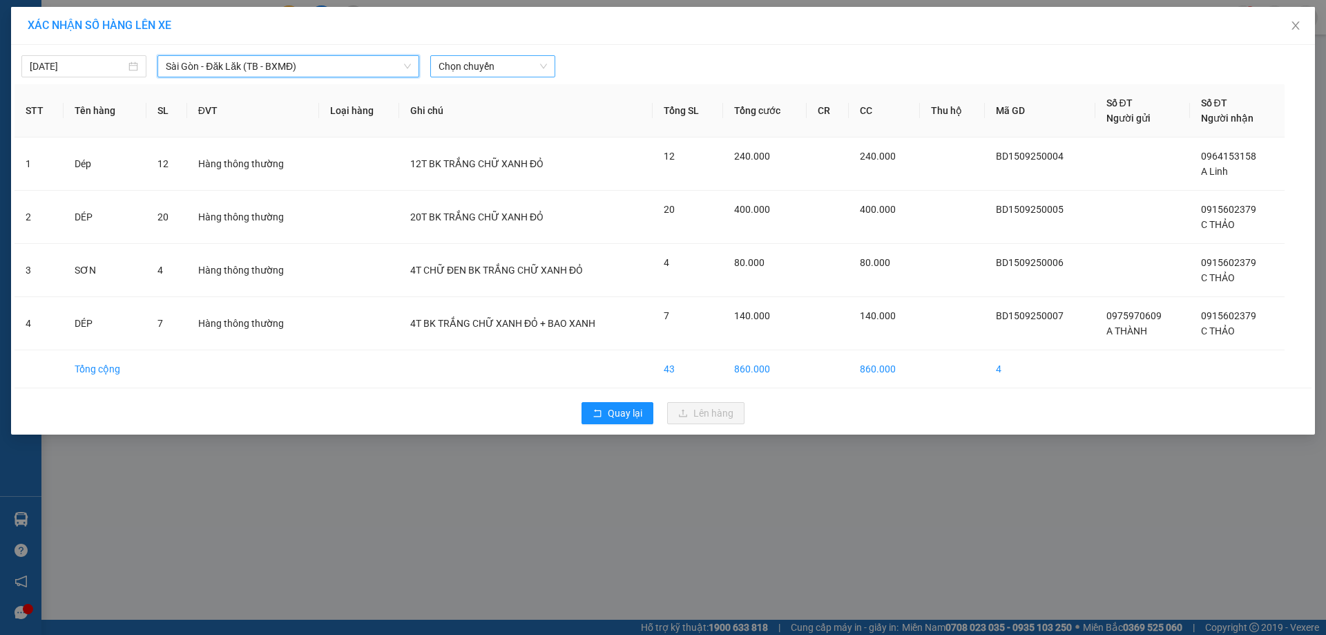
click at [473, 69] on span "Chọn chuyến" at bounding box center [493, 66] width 108 height 21
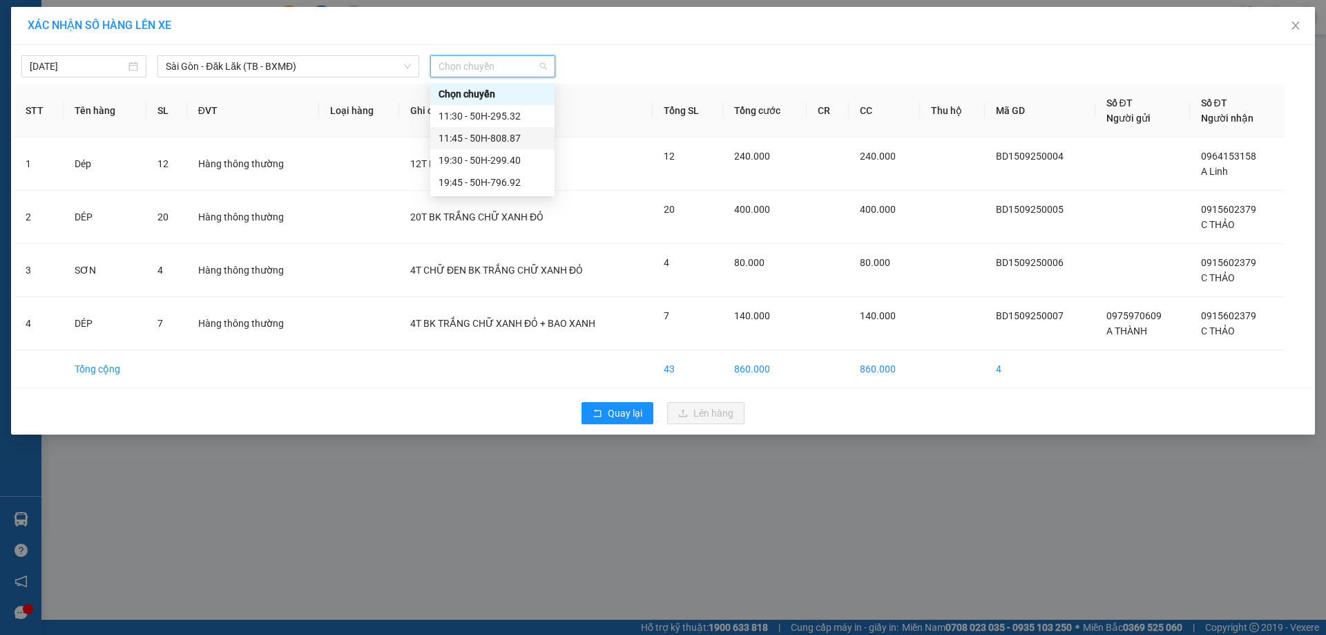
click at [511, 143] on div "11:45 - 50H-808.87" at bounding box center [493, 138] width 108 height 15
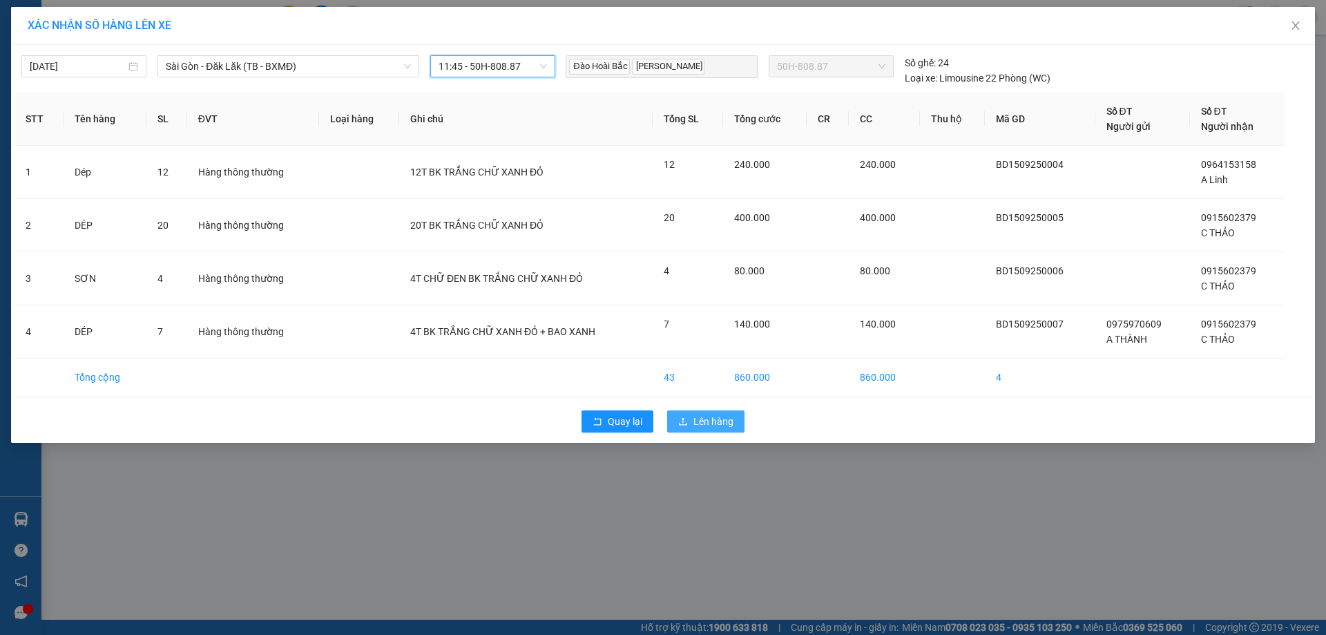
click at [702, 422] on span "Lên hàng" at bounding box center [714, 421] width 40 height 15
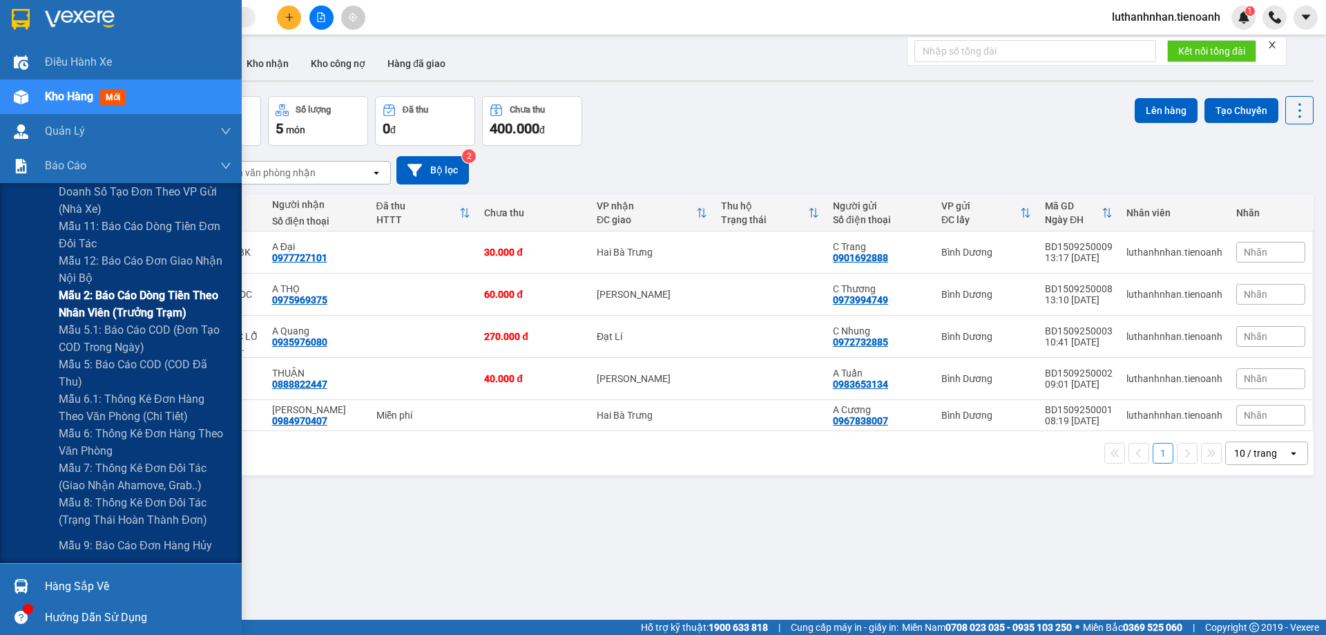
click at [145, 302] on span "Mẫu 2: Báo cáo dòng tiền theo nhân viên (Trưởng Trạm)" at bounding box center [145, 304] width 173 height 35
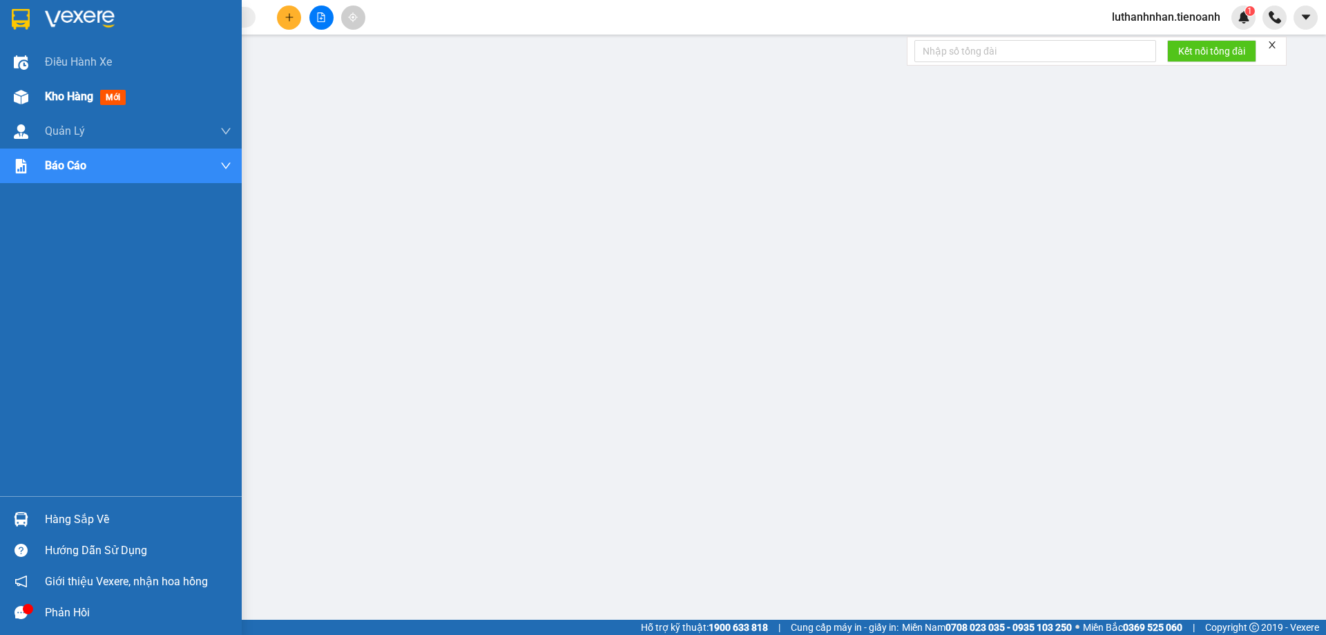
click at [79, 102] on span "Kho hàng" at bounding box center [69, 96] width 48 height 13
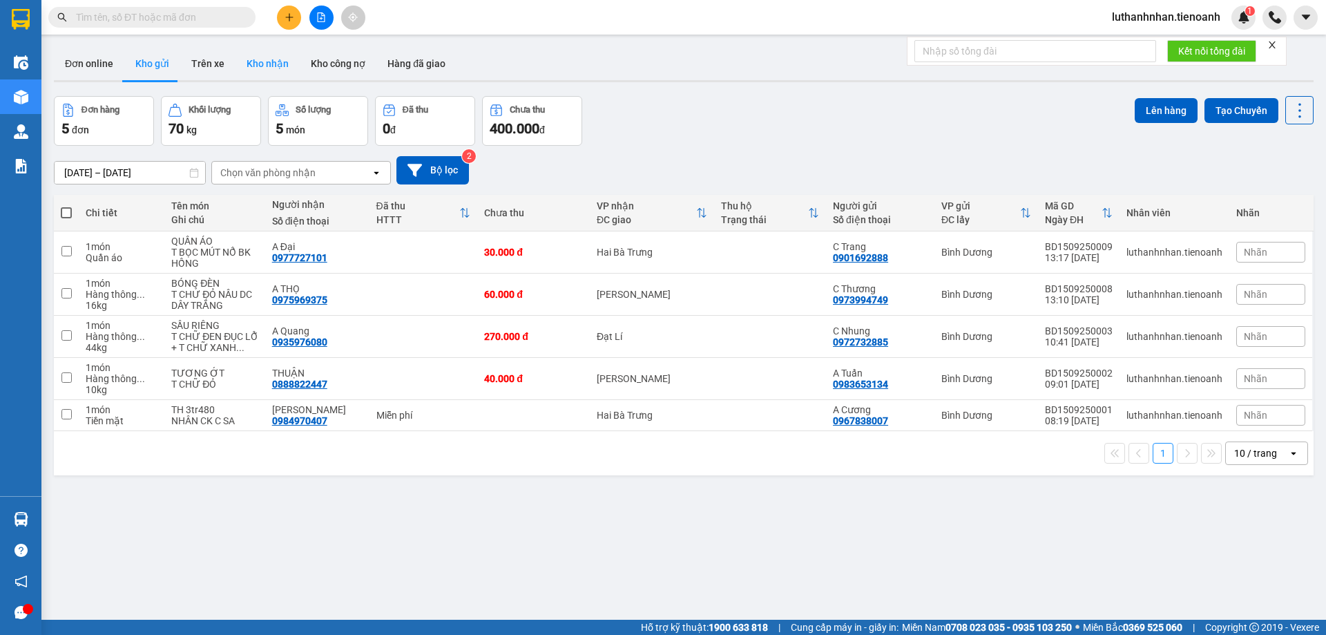
click at [268, 58] on button "Kho nhận" at bounding box center [268, 63] width 64 height 33
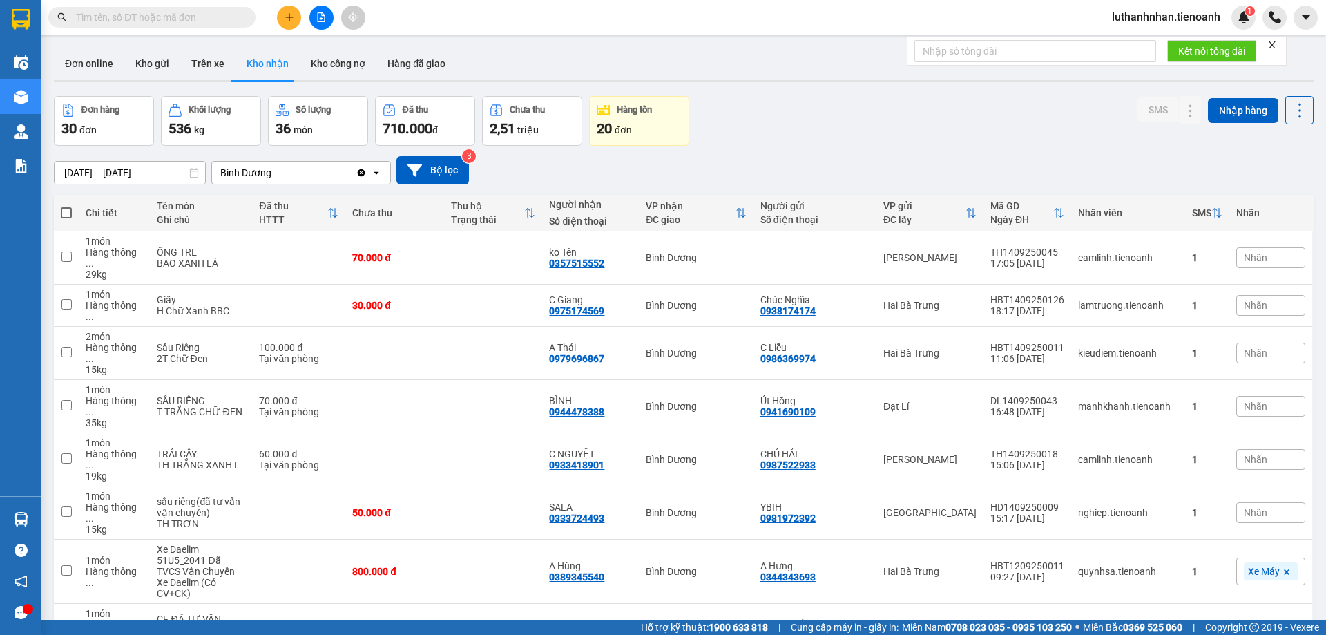
click at [285, 8] on button at bounding box center [289, 18] width 24 height 24
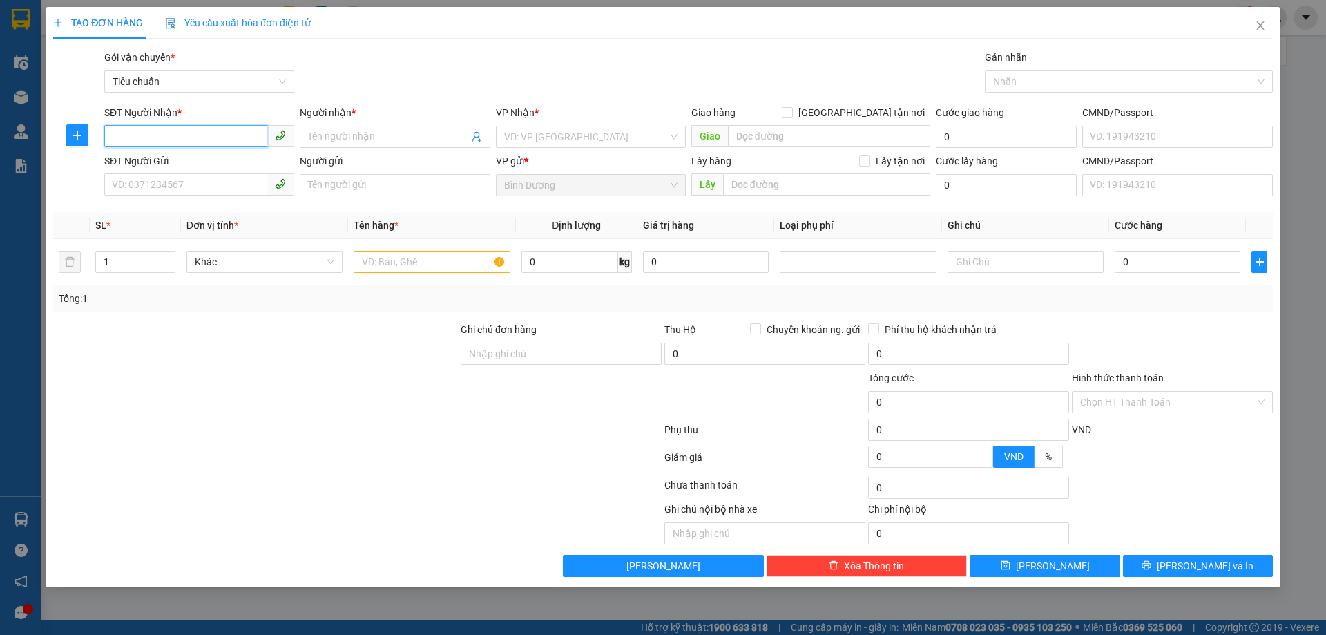
click at [192, 127] on input "SĐT Người Nhận *" at bounding box center [185, 136] width 163 height 22
click at [200, 133] on input "SĐT Người Nhận *" at bounding box center [185, 136] width 163 height 22
type input "0944827198"
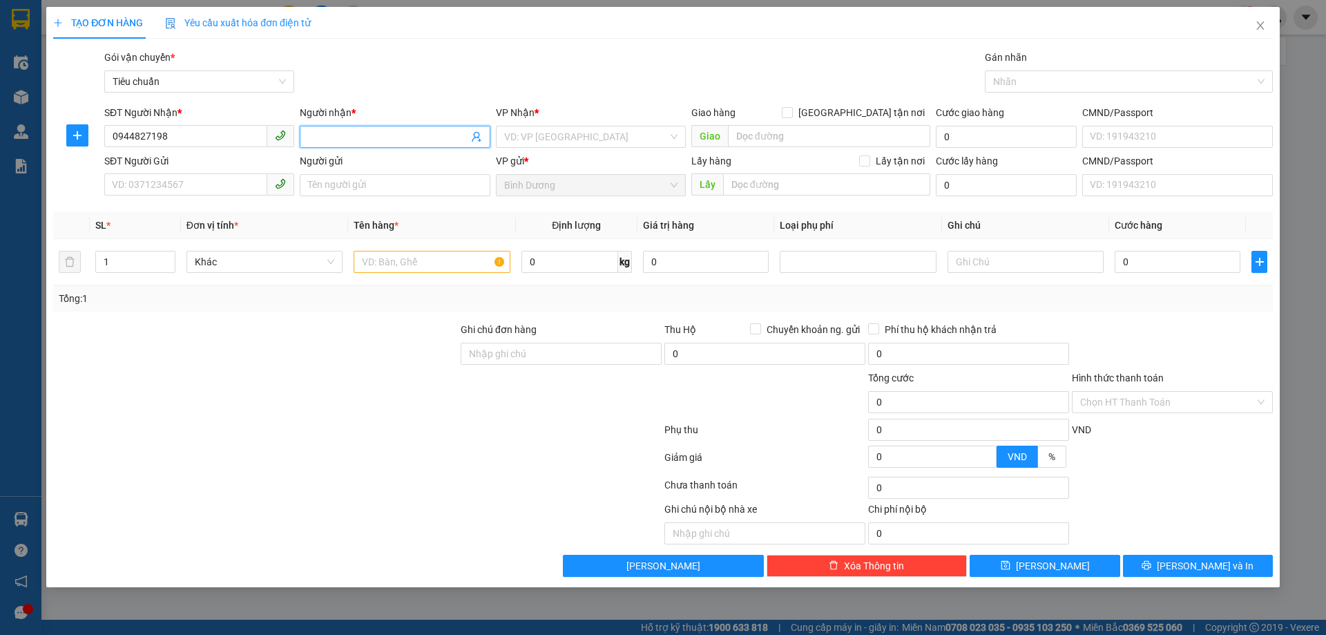
click at [327, 142] on input "Người nhận *" at bounding box center [388, 136] width 160 height 15
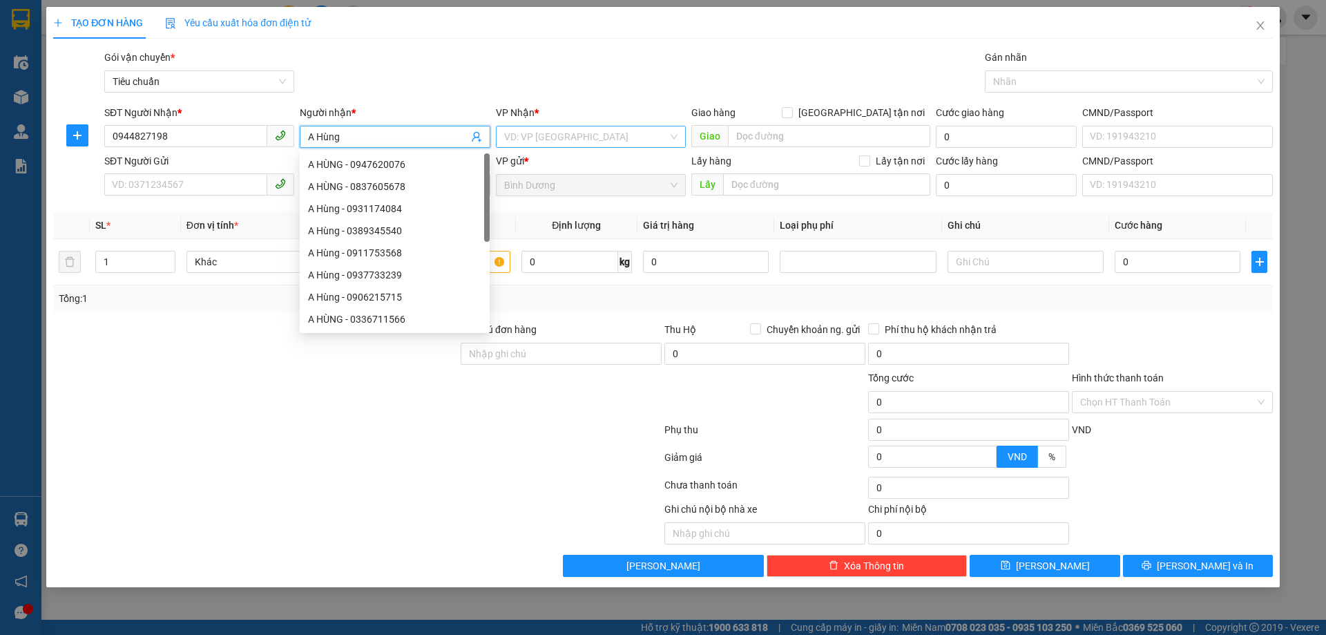
type input "A Hùng"
click at [534, 136] on input "search" at bounding box center [586, 136] width 164 height 21
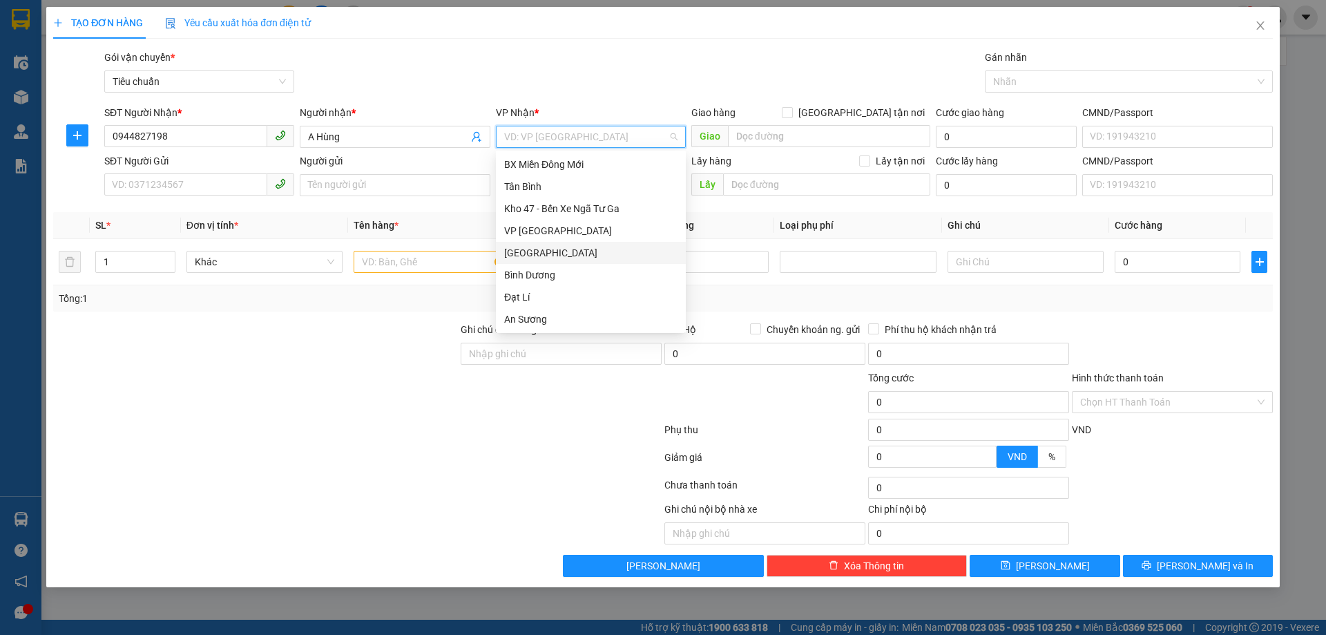
scroll to position [133, 0]
click at [555, 211] on div "Hai Bà Trưng" at bounding box center [590, 208] width 173 height 15
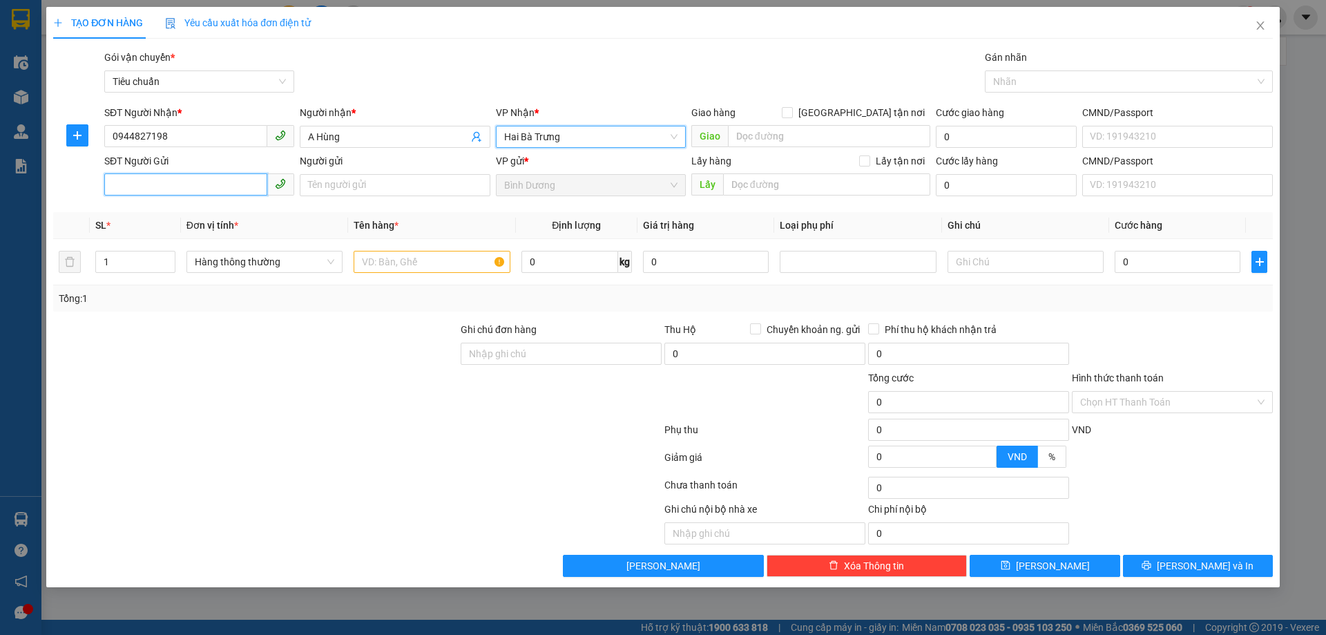
click at [139, 184] on input "SĐT Người Gửi" at bounding box center [185, 184] width 163 height 22
click at [156, 177] on input "SĐT Người Gửi" at bounding box center [185, 184] width 163 height 22
click at [165, 183] on input "SĐT Người Gửi" at bounding box center [185, 184] width 163 height 22
type input "0982874215"
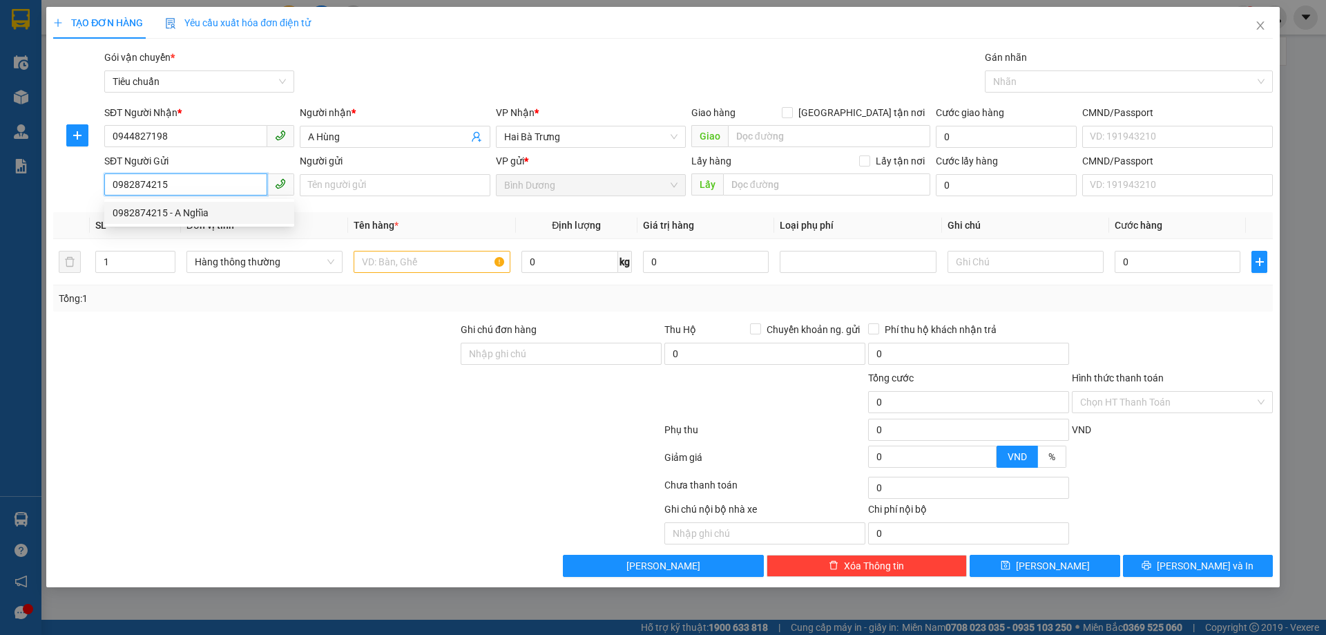
click at [208, 214] on div "0982874215 - A Nghĩa" at bounding box center [199, 212] width 173 height 15
type input "A Nghĩa"
type input "60.000"
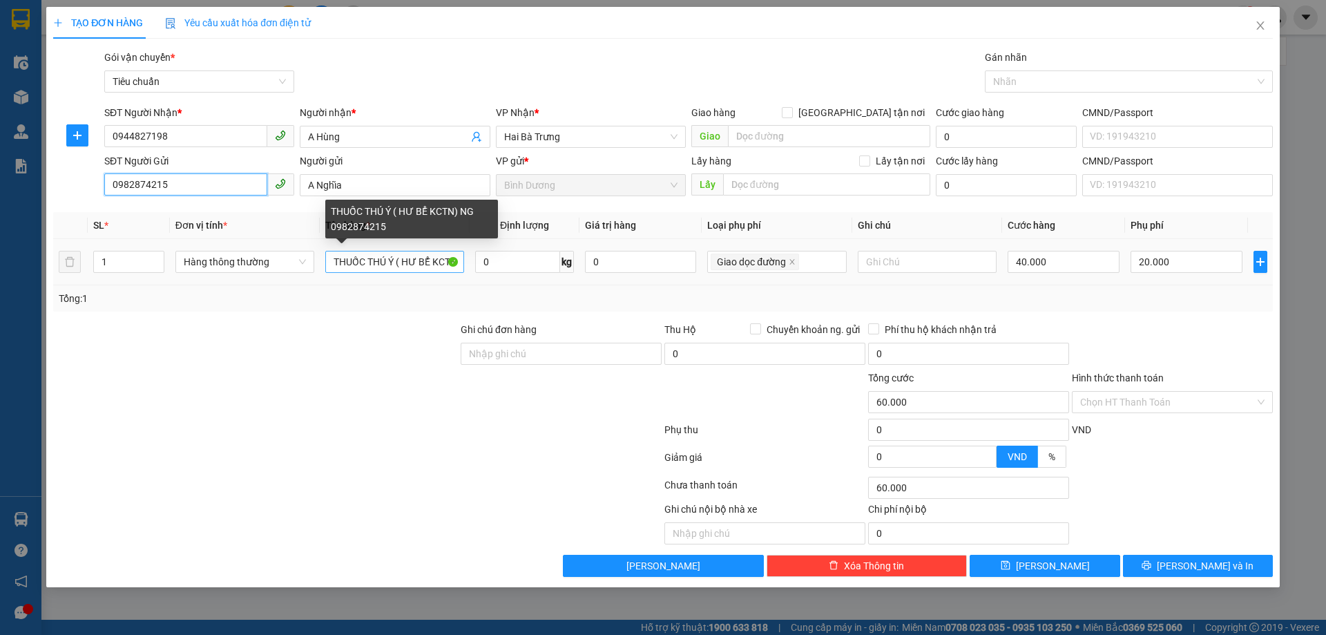
type input "0982874215"
click at [399, 260] on input "THUỐC THÚ Ý ( HƯ BỂ KCTN) NG 0982874215" at bounding box center [394, 262] width 139 height 22
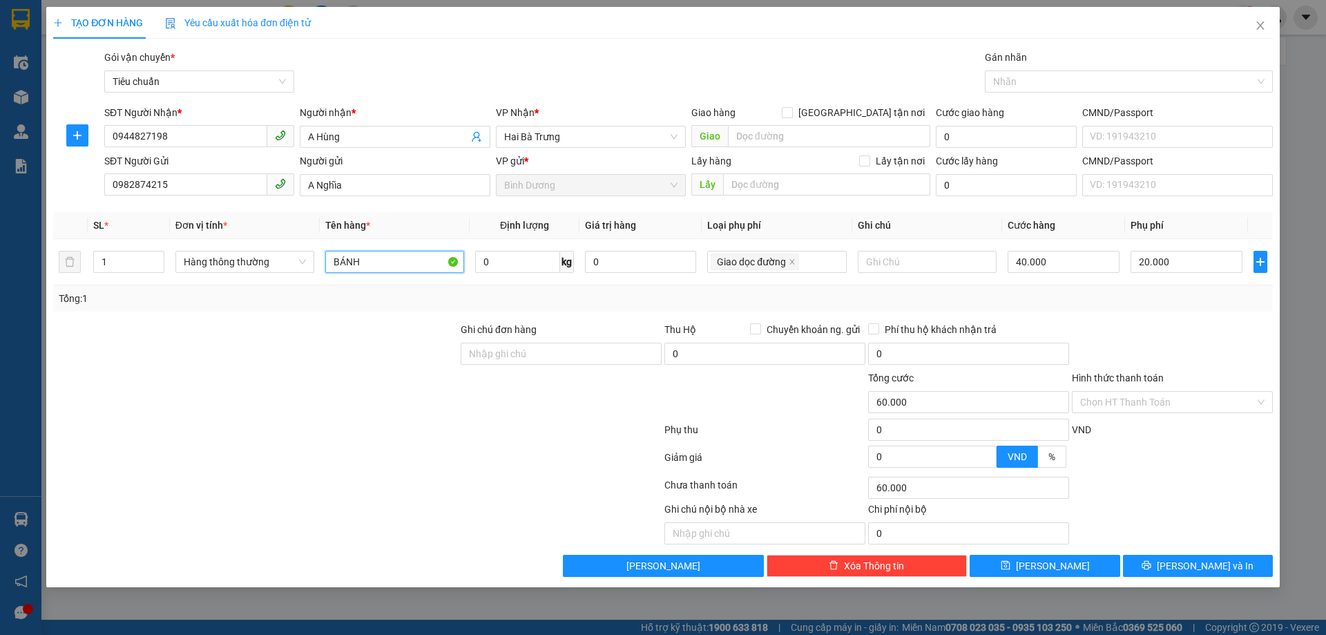
type input "BÁNH"
click at [359, 301] on div "Tổng: 1" at bounding box center [285, 298] width 453 height 15
click at [158, 252] on span "Increase Value" at bounding box center [156, 257] width 15 height 12
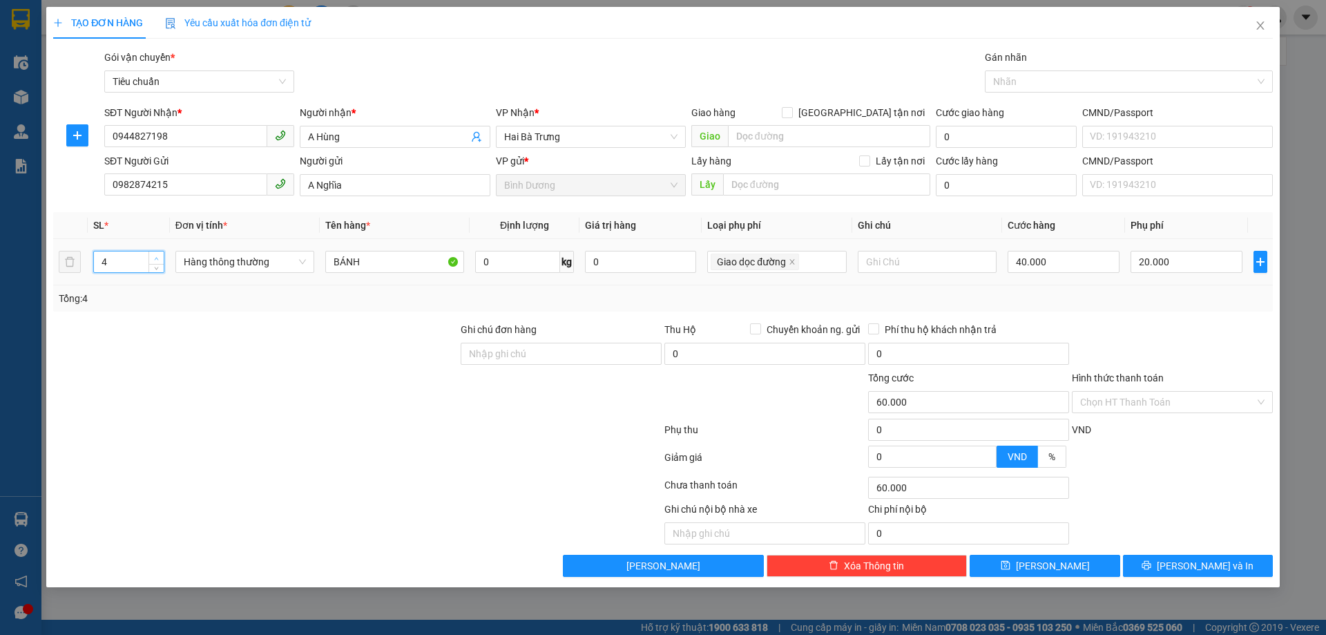
type input "5"
click at [158, 252] on span "Increase Value" at bounding box center [156, 257] width 15 height 12
click at [515, 267] on input "0" at bounding box center [517, 262] width 84 height 22
type input "100.000"
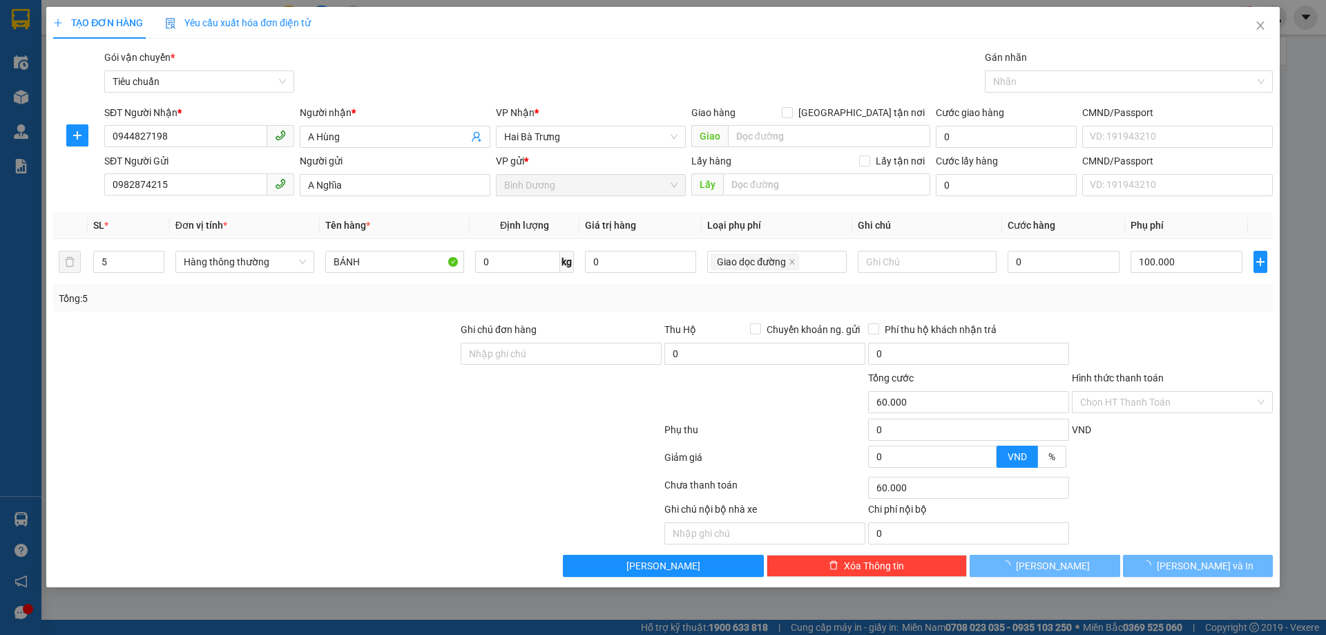
type input "0"
type input "100.000"
click at [700, 299] on div "Tổng: 5" at bounding box center [663, 298] width 1209 height 15
click at [792, 263] on icon "close" at bounding box center [792, 261] width 5 height 5
type input "0"
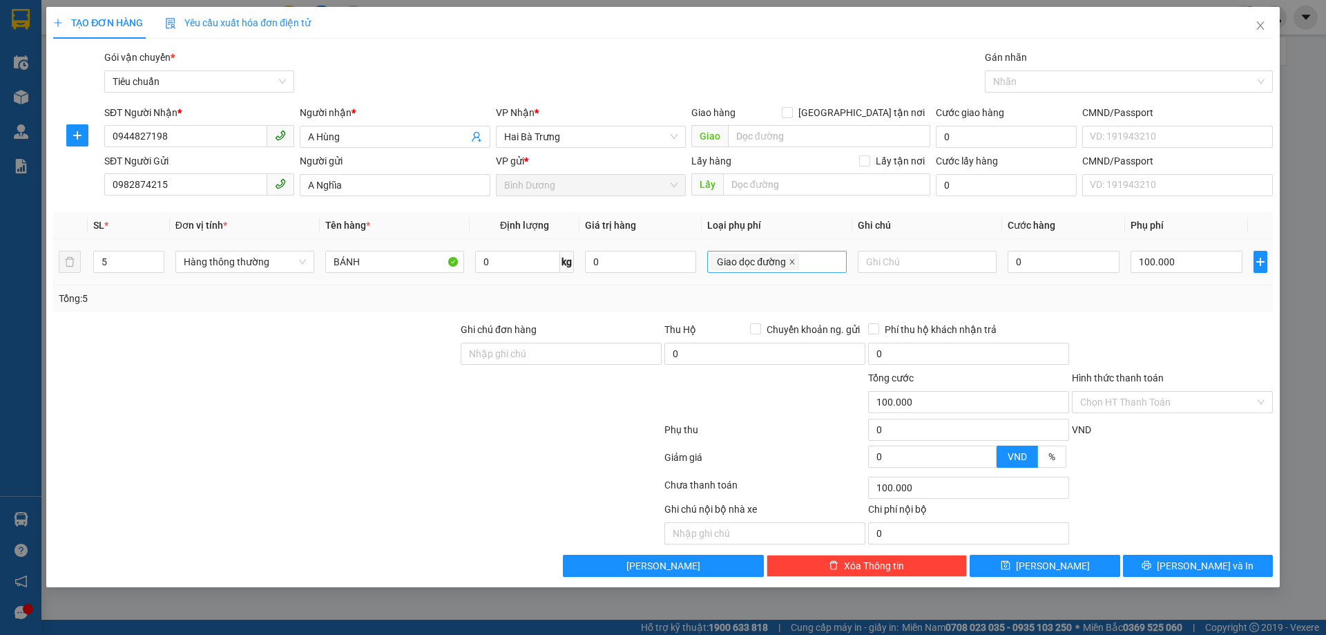
type input "0"
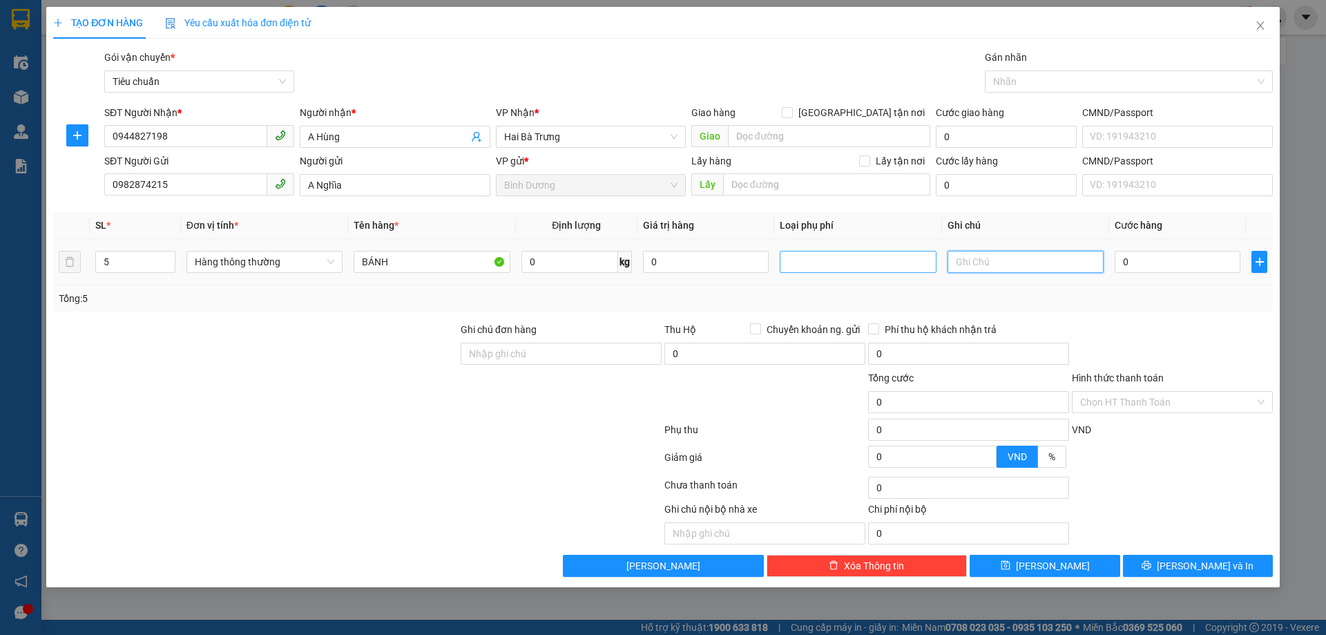
click at [1016, 266] on input "text" at bounding box center [1026, 262] width 156 height 22
type input "T"
type input "5T CHỮ NÂU ĐỎ"
drag, startPoint x: 1053, startPoint y: 298, endPoint x: 1060, endPoint y: 294, distance: 8.7
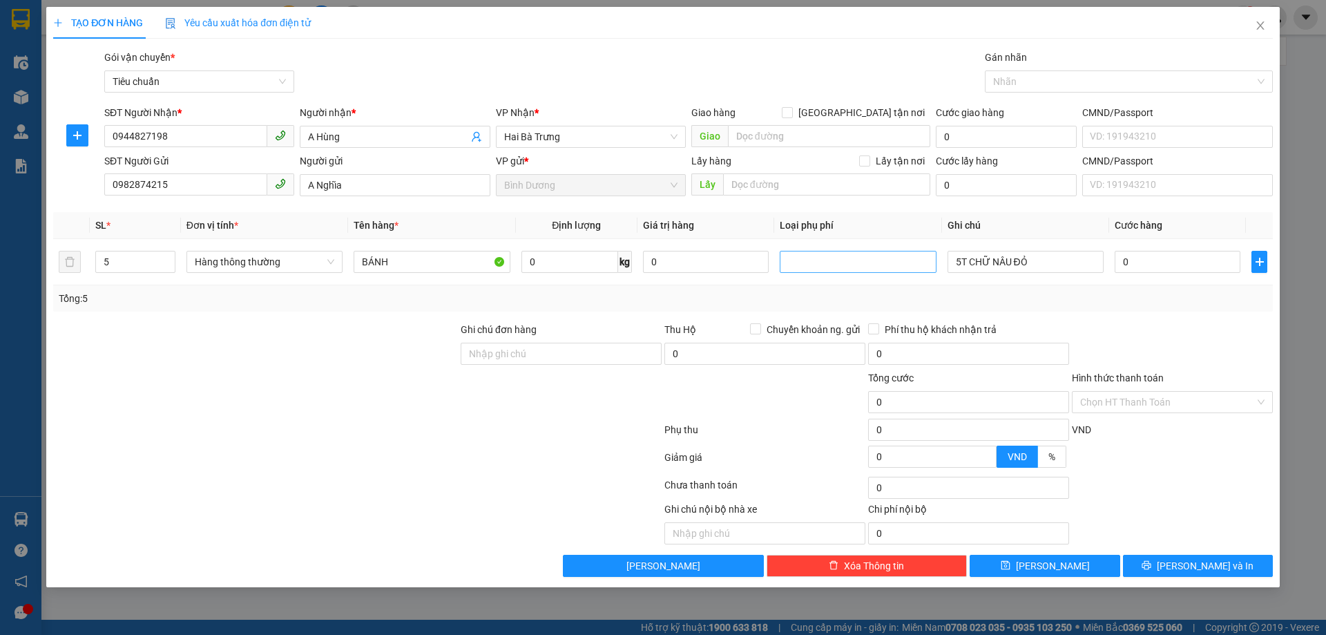
click at [1054, 298] on div "Tổng: 5" at bounding box center [663, 298] width 1209 height 15
click at [1129, 258] on input "0" at bounding box center [1178, 262] width 126 height 22
type input "2"
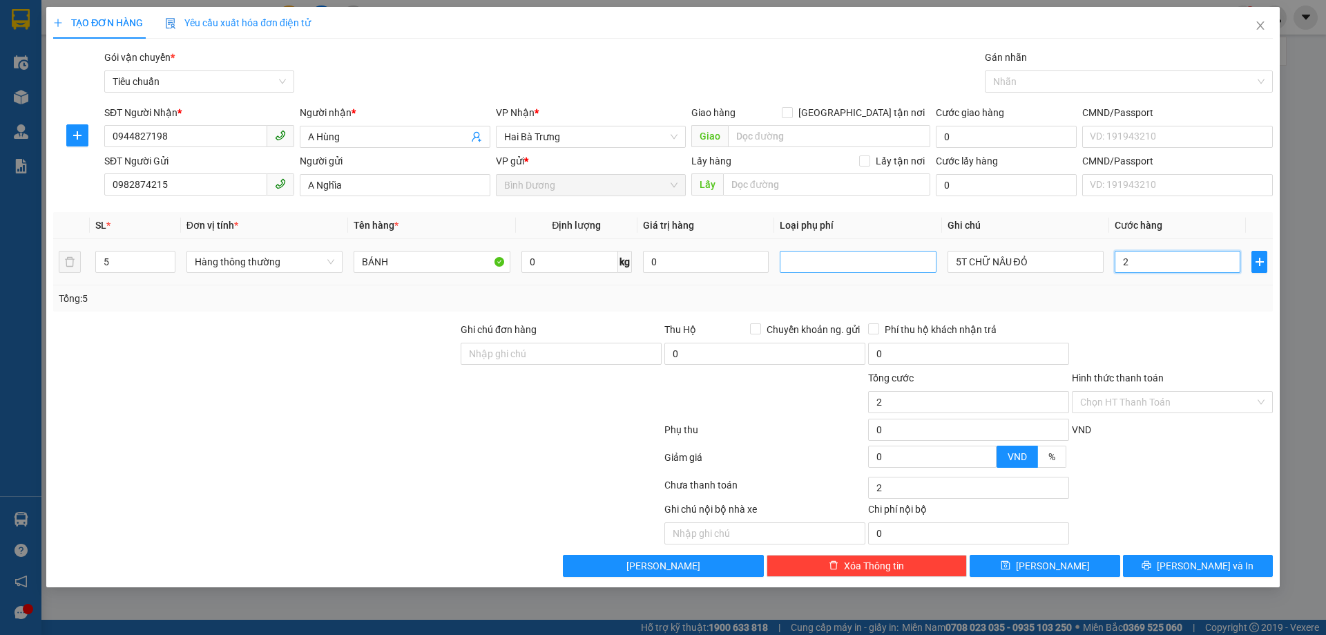
type input "25"
type input "250"
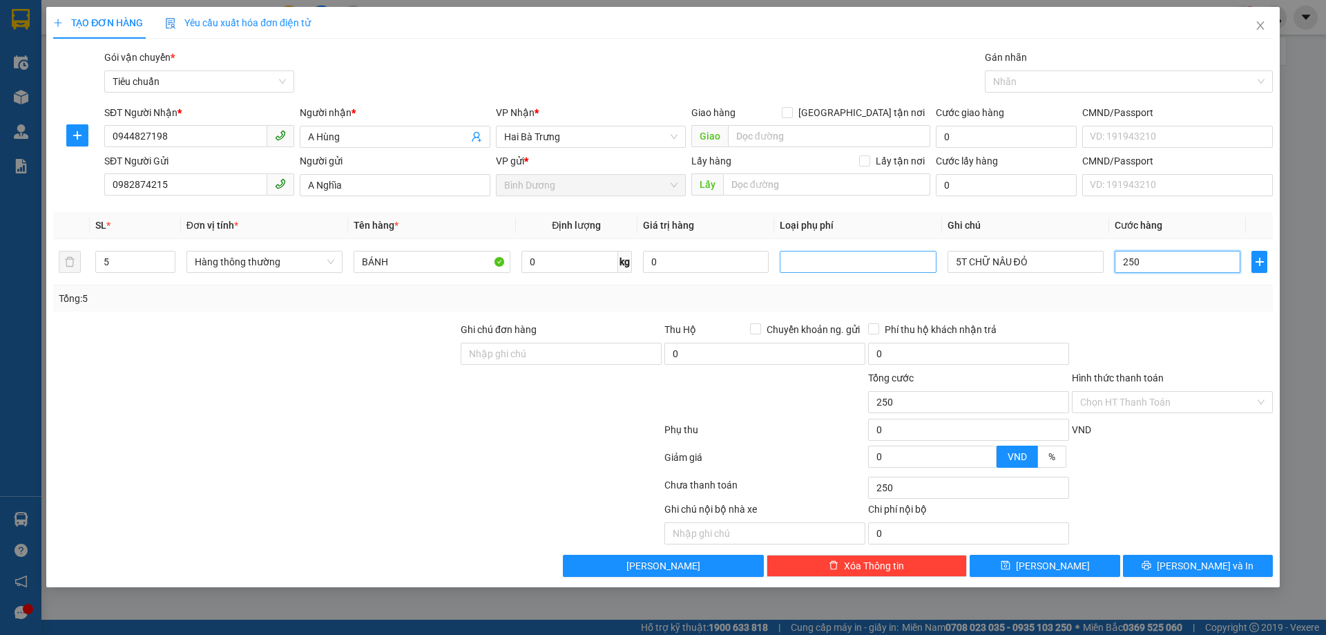
type input "250"
type input "250.000"
click at [1189, 317] on div "Transit Pickup Surcharge Ids Transit Deliver Surcharge Ids Transit Deliver Surc…" at bounding box center [663, 313] width 1220 height 527
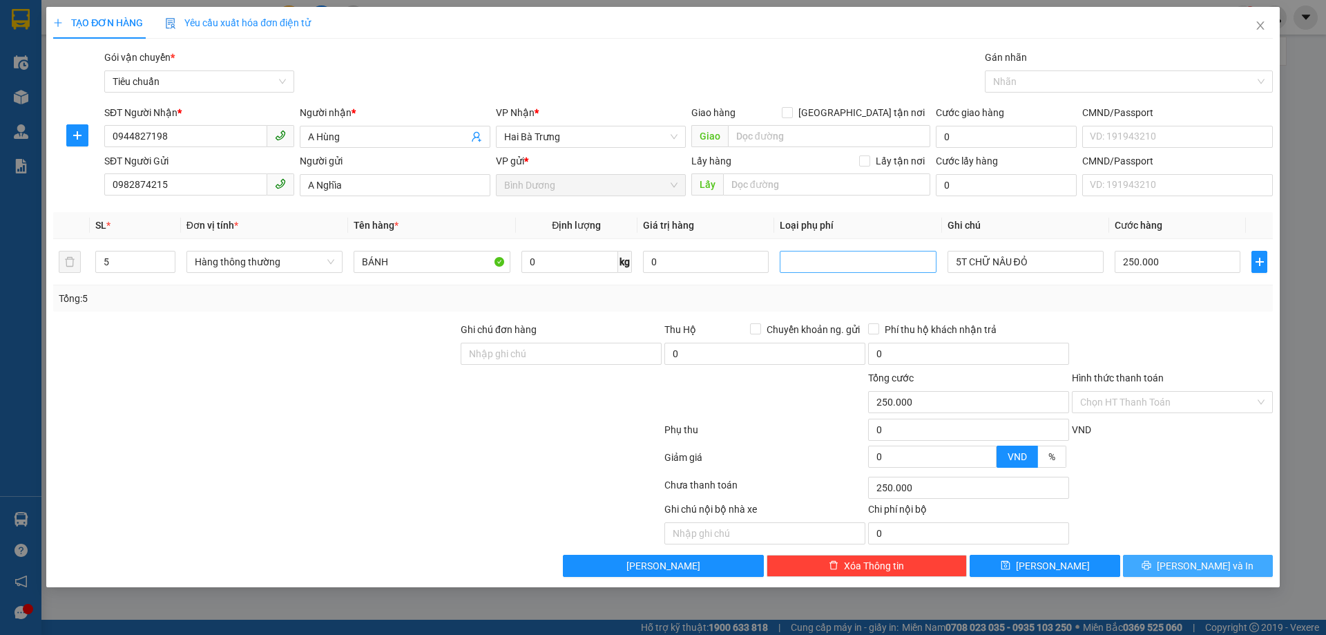
click at [1210, 574] on button "[PERSON_NAME] và In" at bounding box center [1198, 566] width 150 height 22
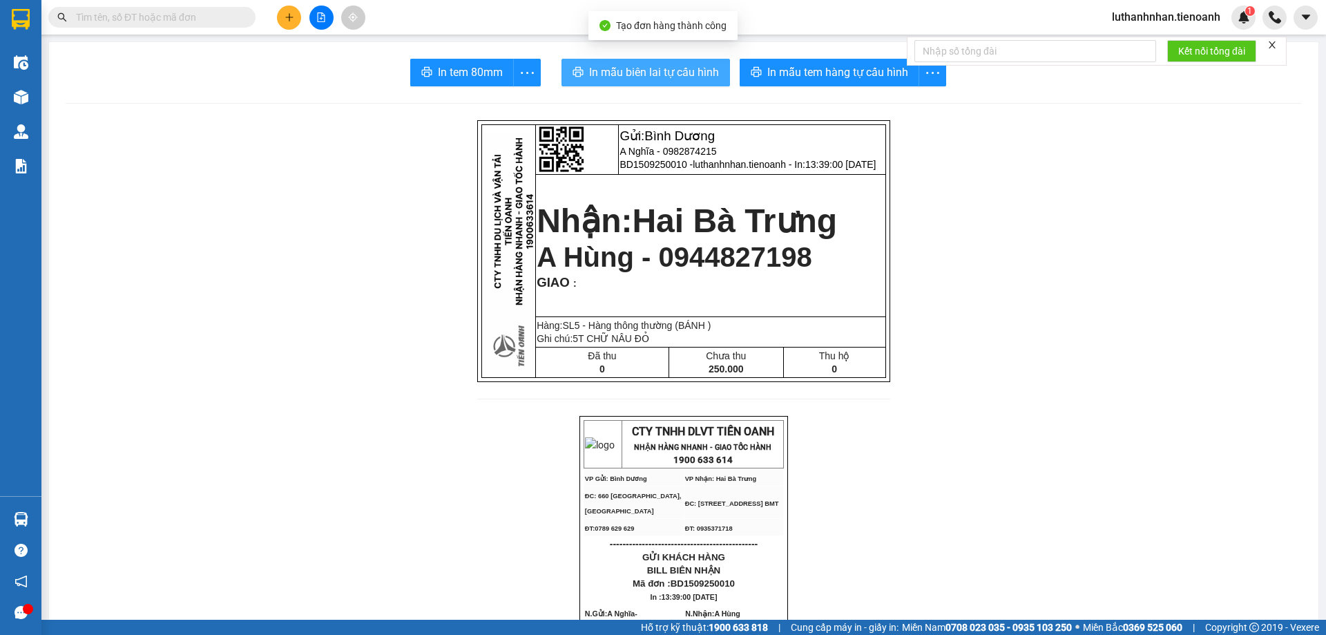
click at [679, 69] on span "In mẫu biên lai tự cấu hình" at bounding box center [654, 72] width 130 height 17
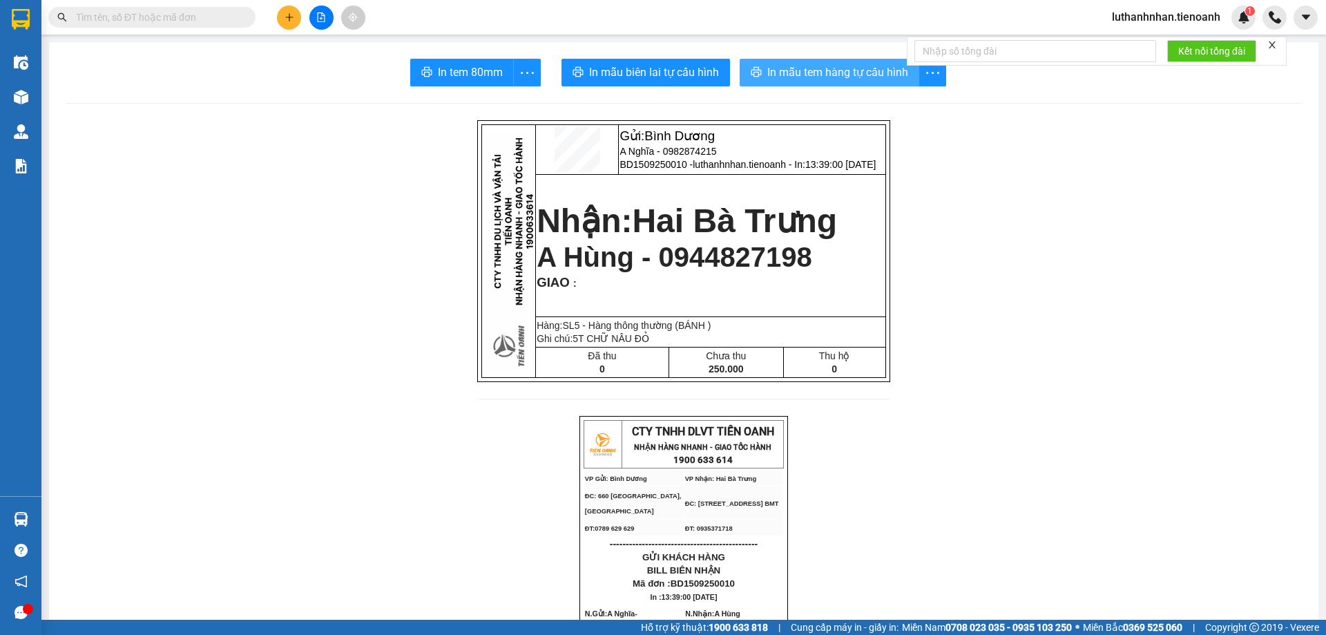
click at [816, 81] on span "In mẫu tem hàng tự cấu hình" at bounding box center [838, 72] width 141 height 17
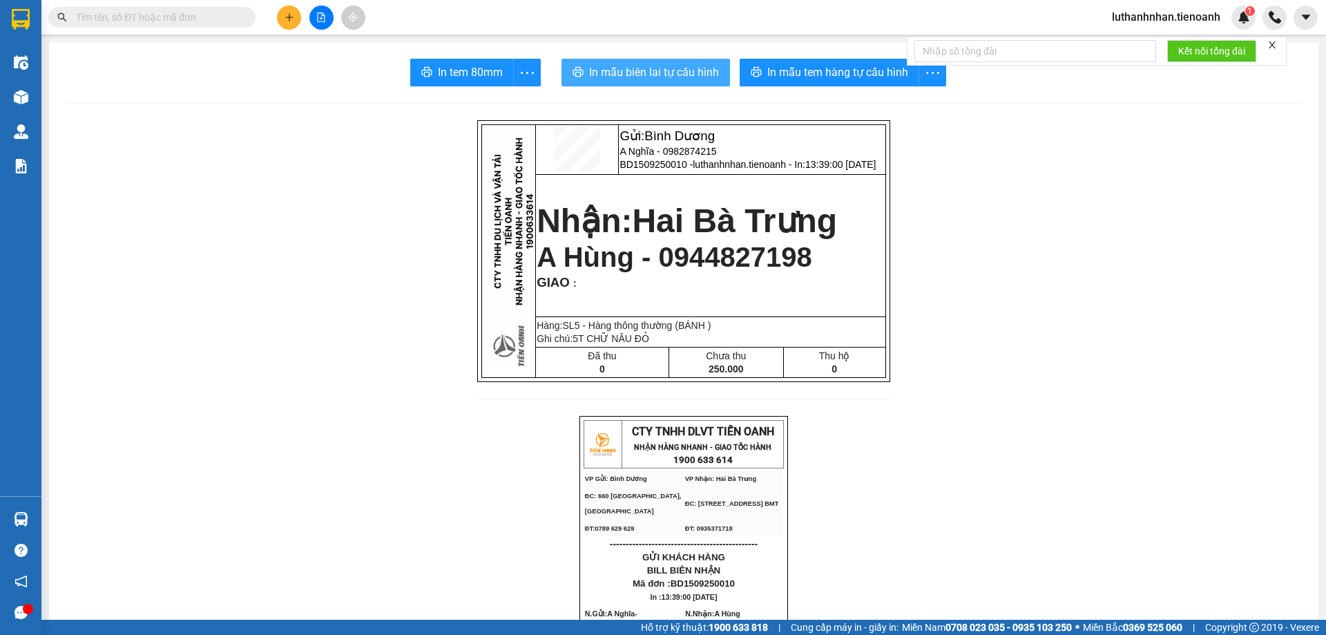
click at [685, 71] on span "In mẫu biên lai tự cấu hình" at bounding box center [654, 72] width 130 height 17
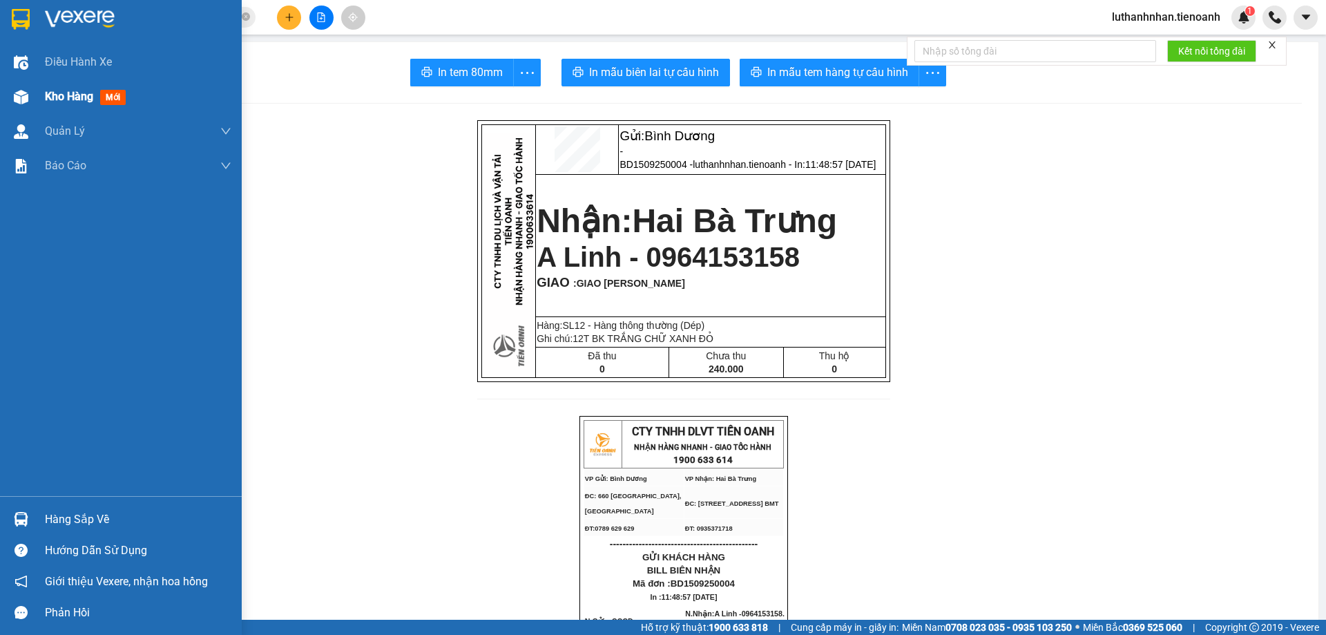
click at [54, 95] on span "Kho hàng" at bounding box center [69, 96] width 48 height 13
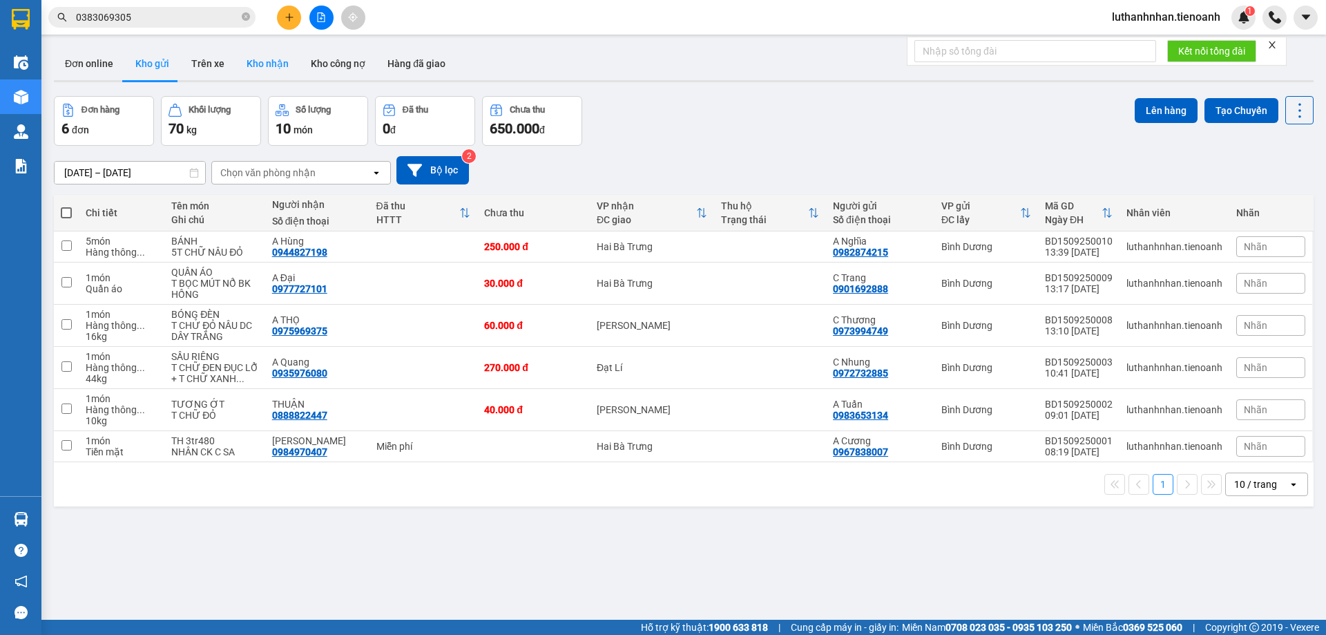
click at [260, 64] on button "Kho nhận" at bounding box center [268, 63] width 64 height 33
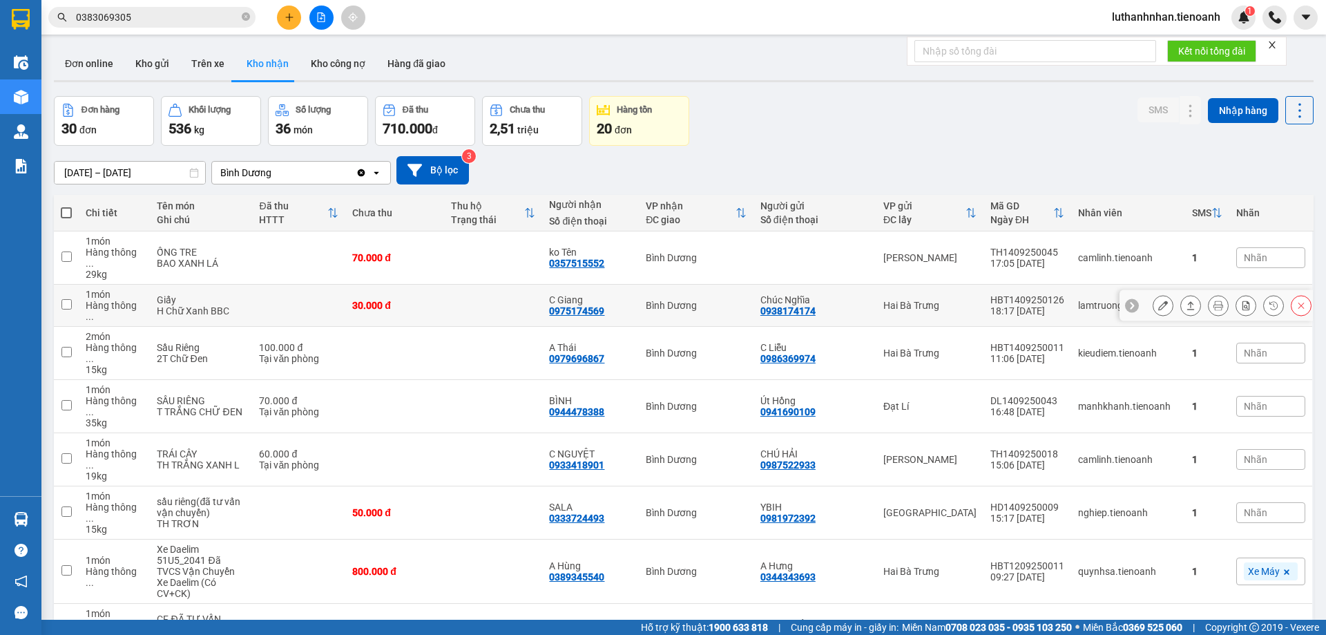
click at [1159, 301] on icon at bounding box center [1164, 306] width 10 height 10
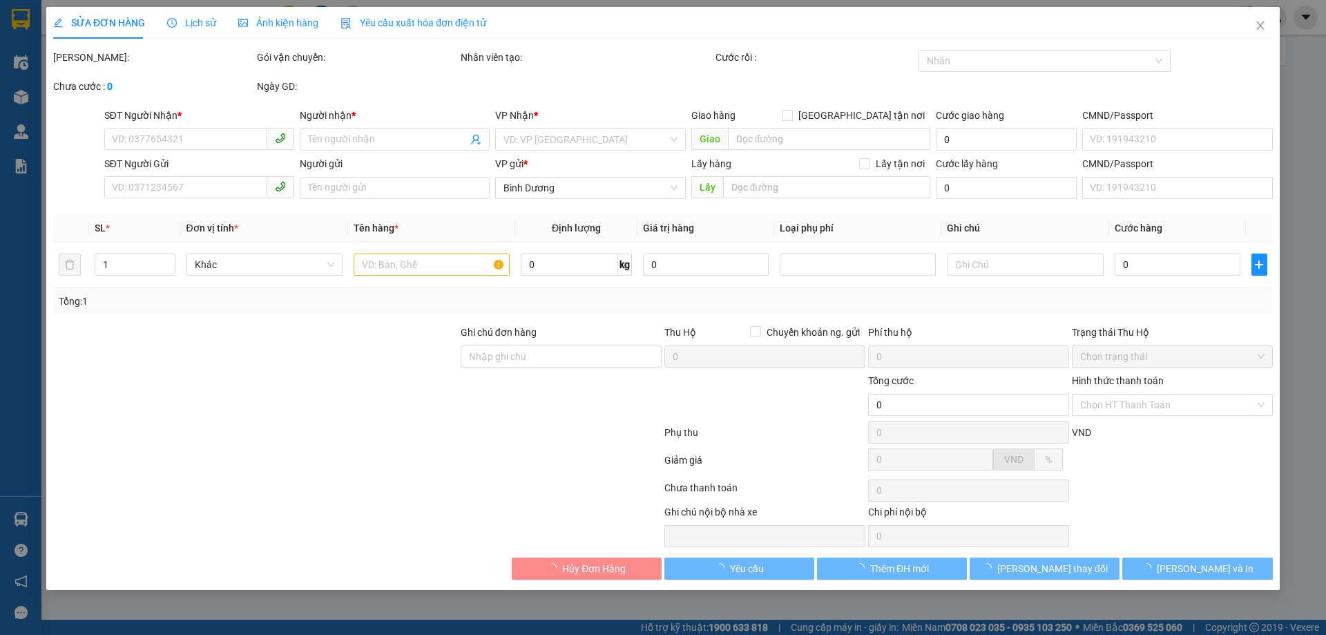
type input "0975174569"
type input "C Giang"
type input "0938174174"
type input "Chúc Nghĩa"
type input "250987387"
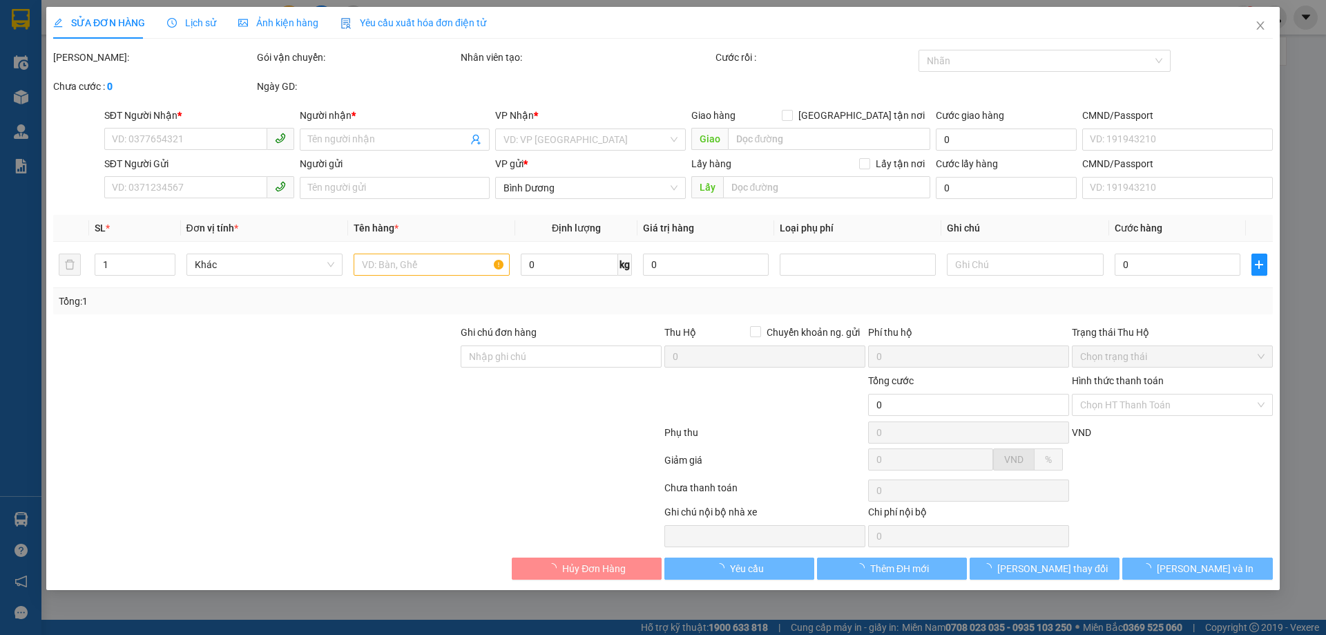
type input "30.000"
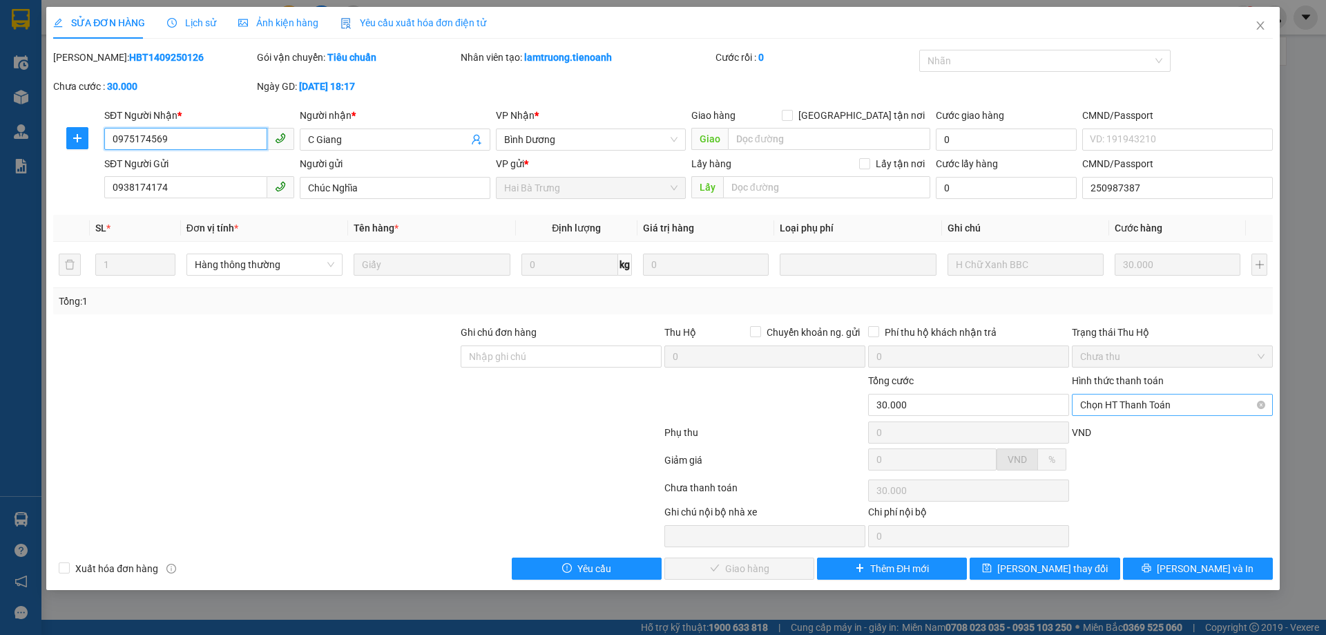
click at [1123, 399] on span "Chọn HT Thanh Toán" at bounding box center [1172, 404] width 184 height 21
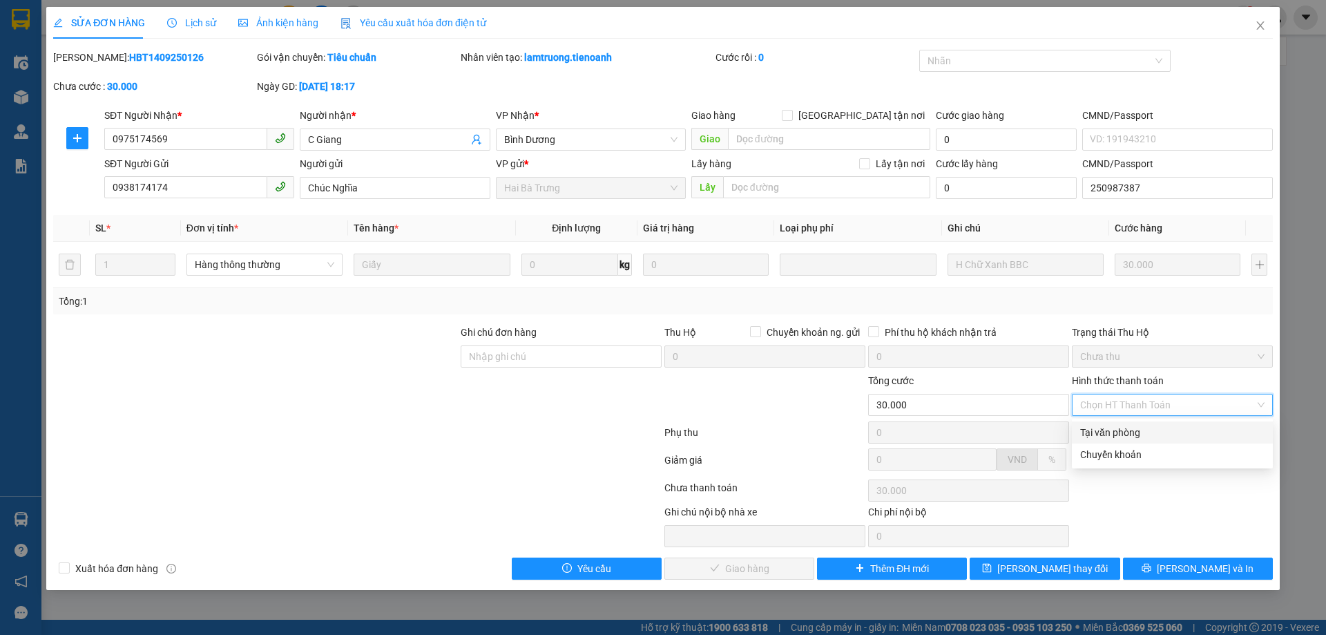
click at [1118, 427] on div "Tại văn phòng" at bounding box center [1172, 432] width 184 height 15
type input "0"
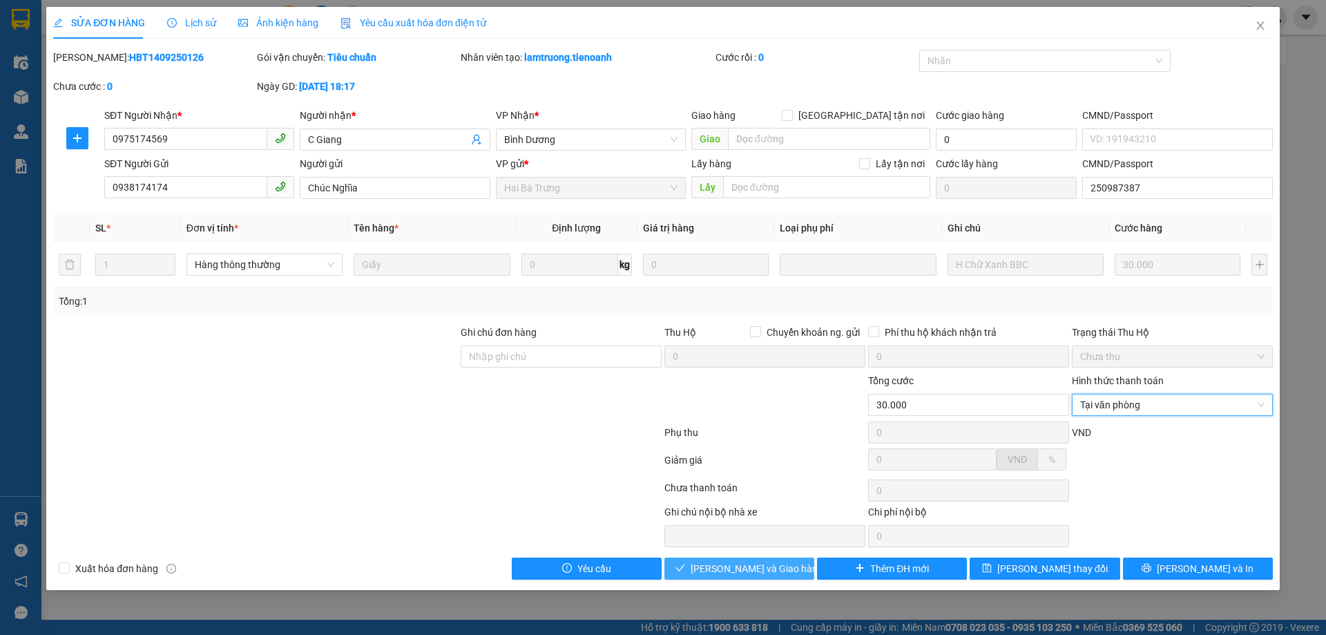
click at [772, 569] on span "Lưu và Giao hàng" at bounding box center [757, 568] width 133 height 15
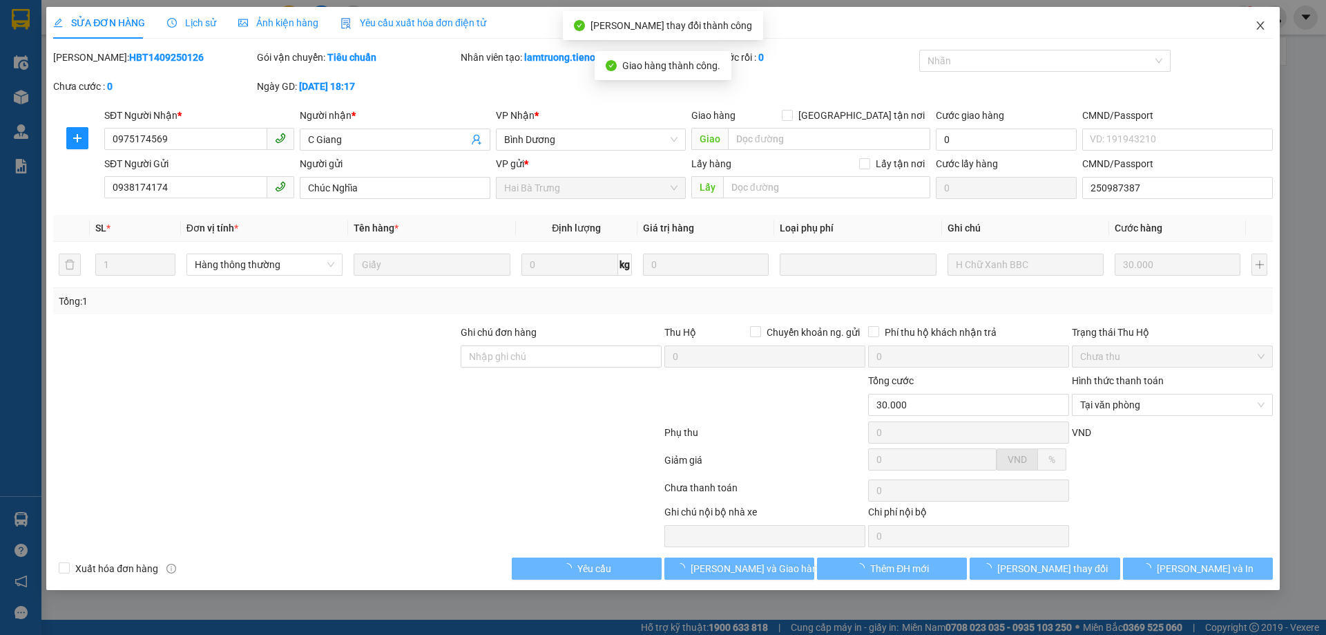
click at [1259, 25] on icon "close" at bounding box center [1261, 25] width 8 height 8
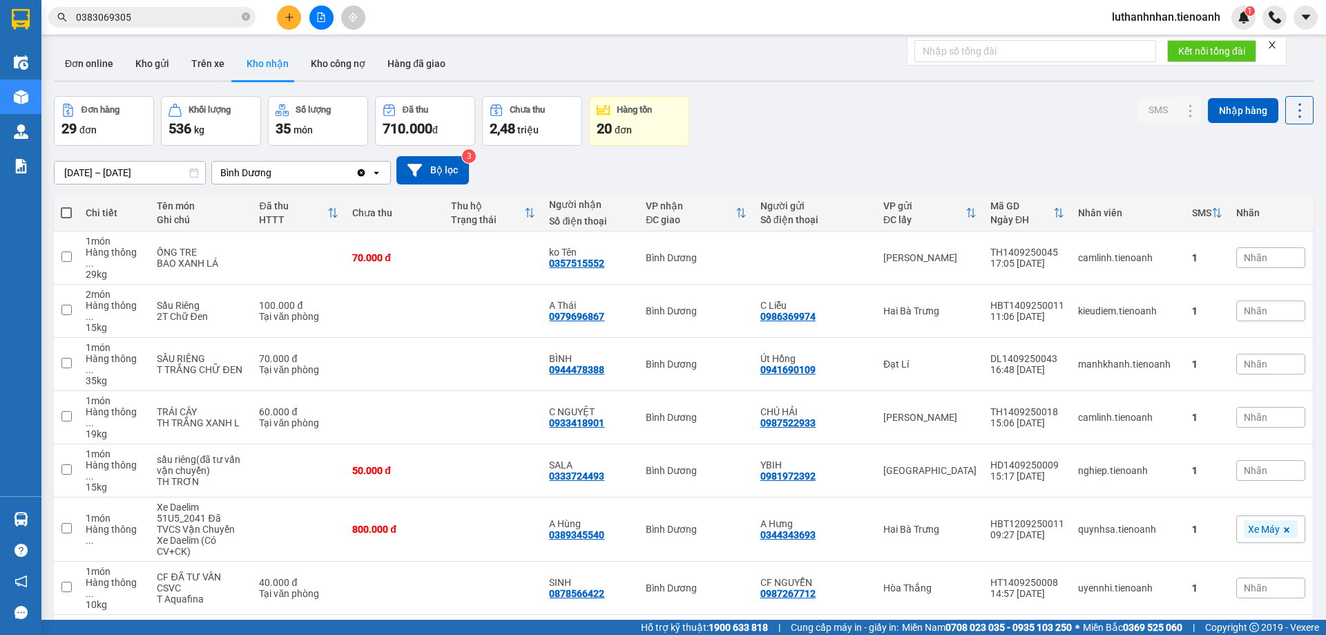
click at [1118, 15] on span "luthanhnhan.tienoanh" at bounding box center [1166, 16] width 131 height 17
click at [1122, 44] on span "Đăng xuất" at bounding box center [1172, 42] width 102 height 15
